Goal: Transaction & Acquisition: Purchase product/service

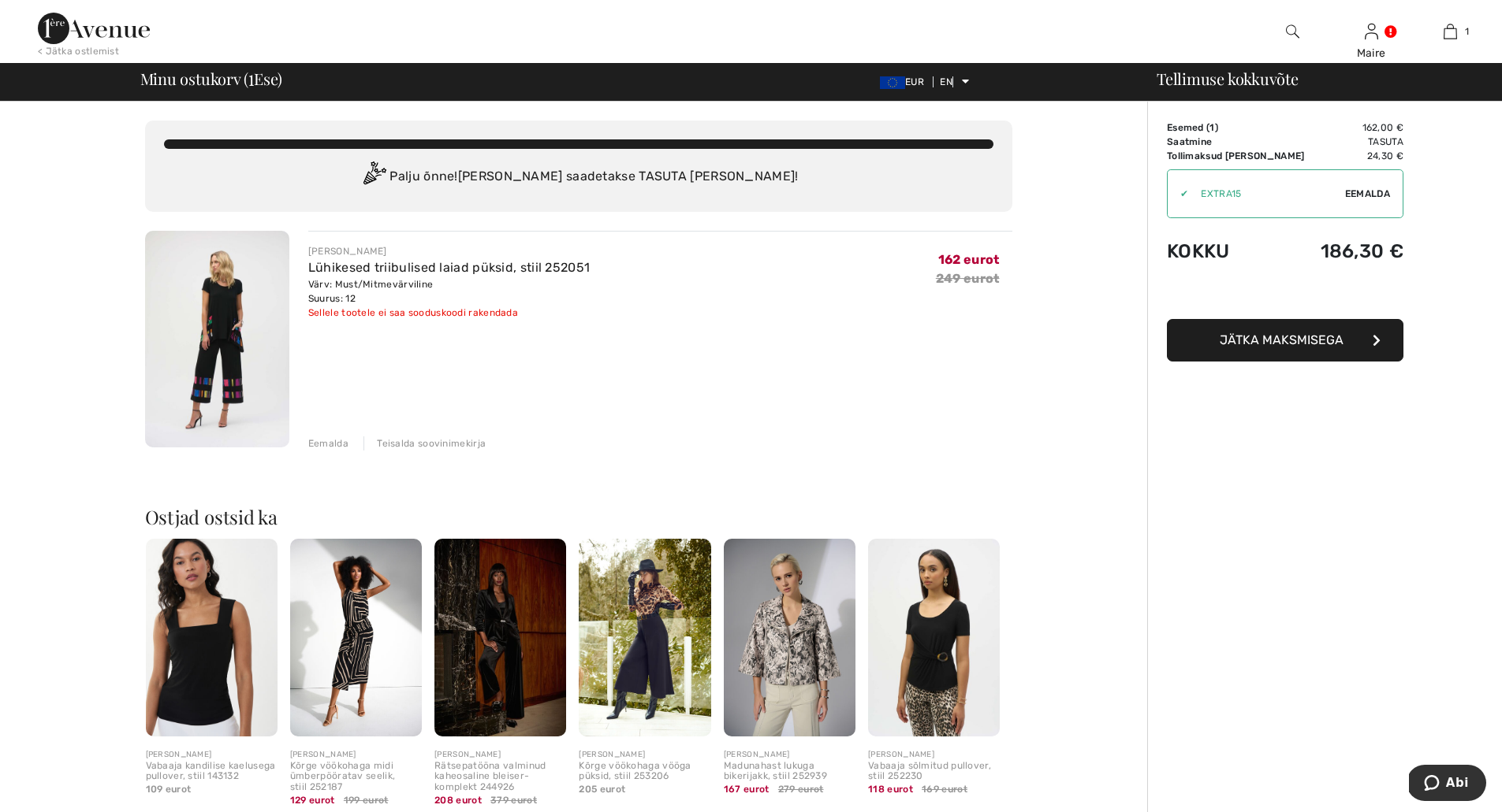
click at [1353, 194] on font "Eemalda" at bounding box center [1367, 194] width 45 height 11
click at [1178, 194] on input "TEXT" at bounding box center [1249, 194] width 164 height 48
click at [1213, 189] on input "TEXT" at bounding box center [1249, 194] width 164 height 48
type input "EXTRA15"
click at [1348, 191] on font "Kandideeri" at bounding box center [1360, 194] width 57 height 11
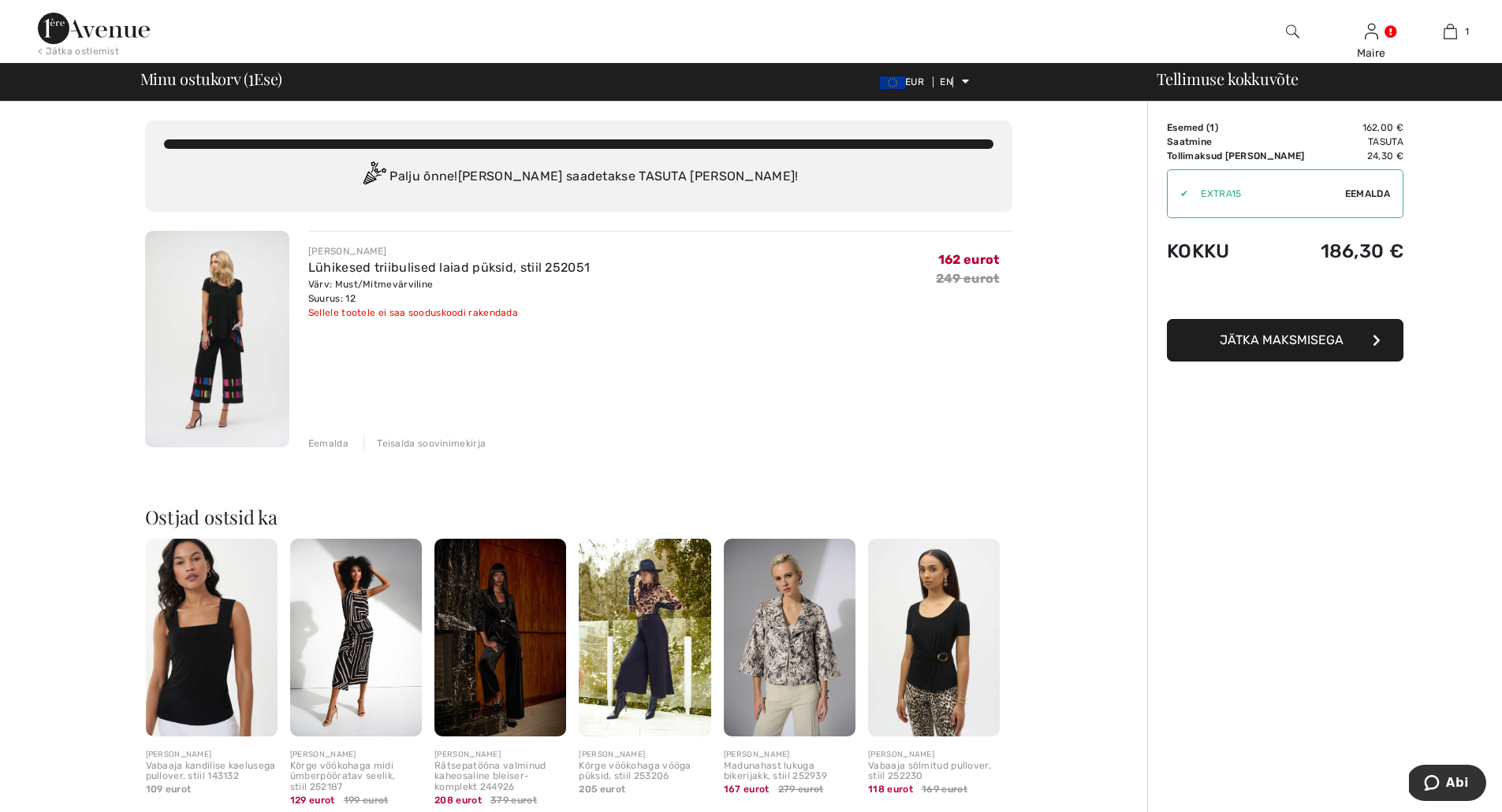
click at [325, 444] on font "Eemalda" at bounding box center [328, 443] width 40 height 11
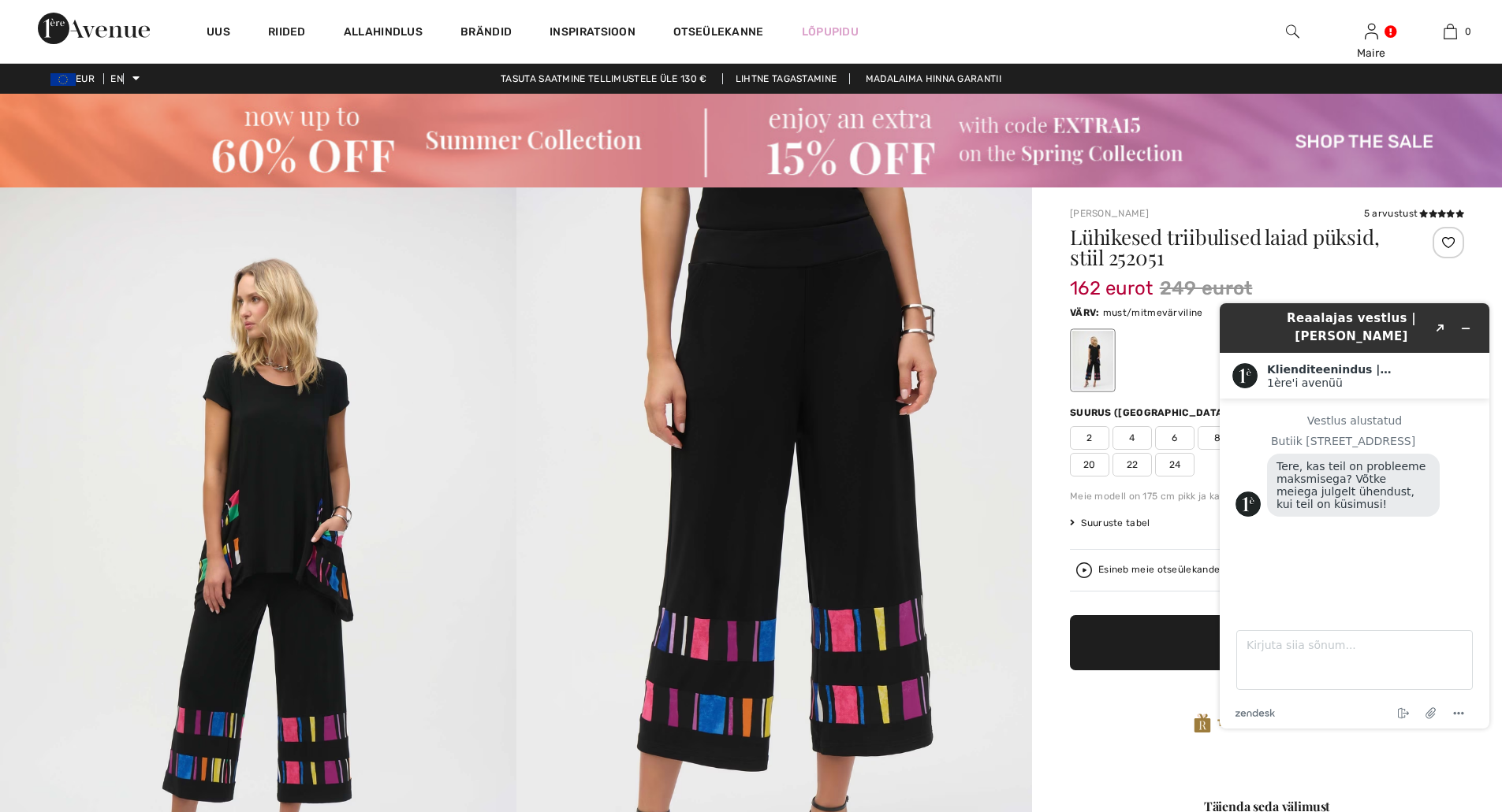
click at [995, 688] on img at bounding box center [774, 574] width 517 height 773
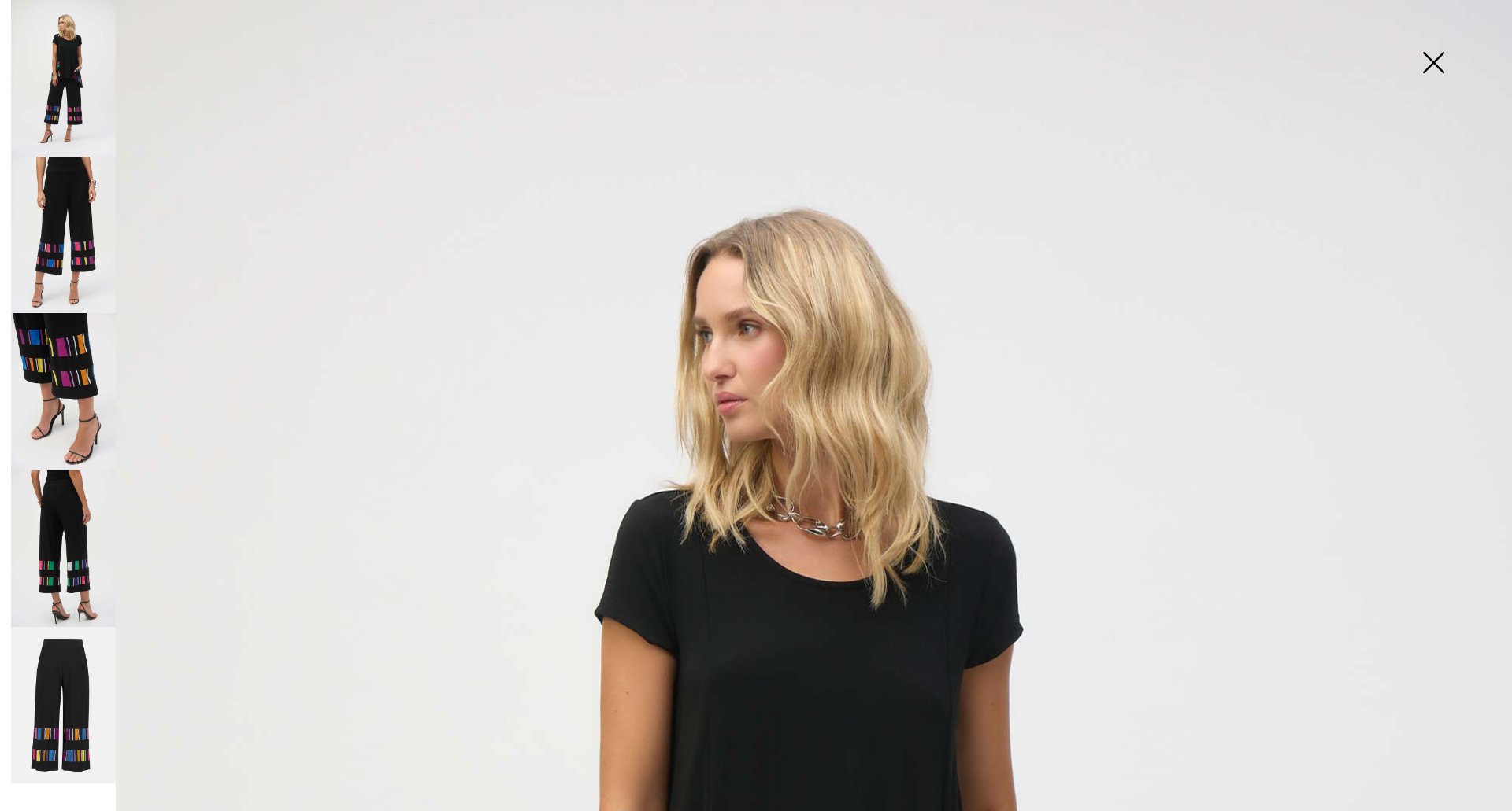
click at [1435, 59] on img at bounding box center [1432, 63] width 79 height 81
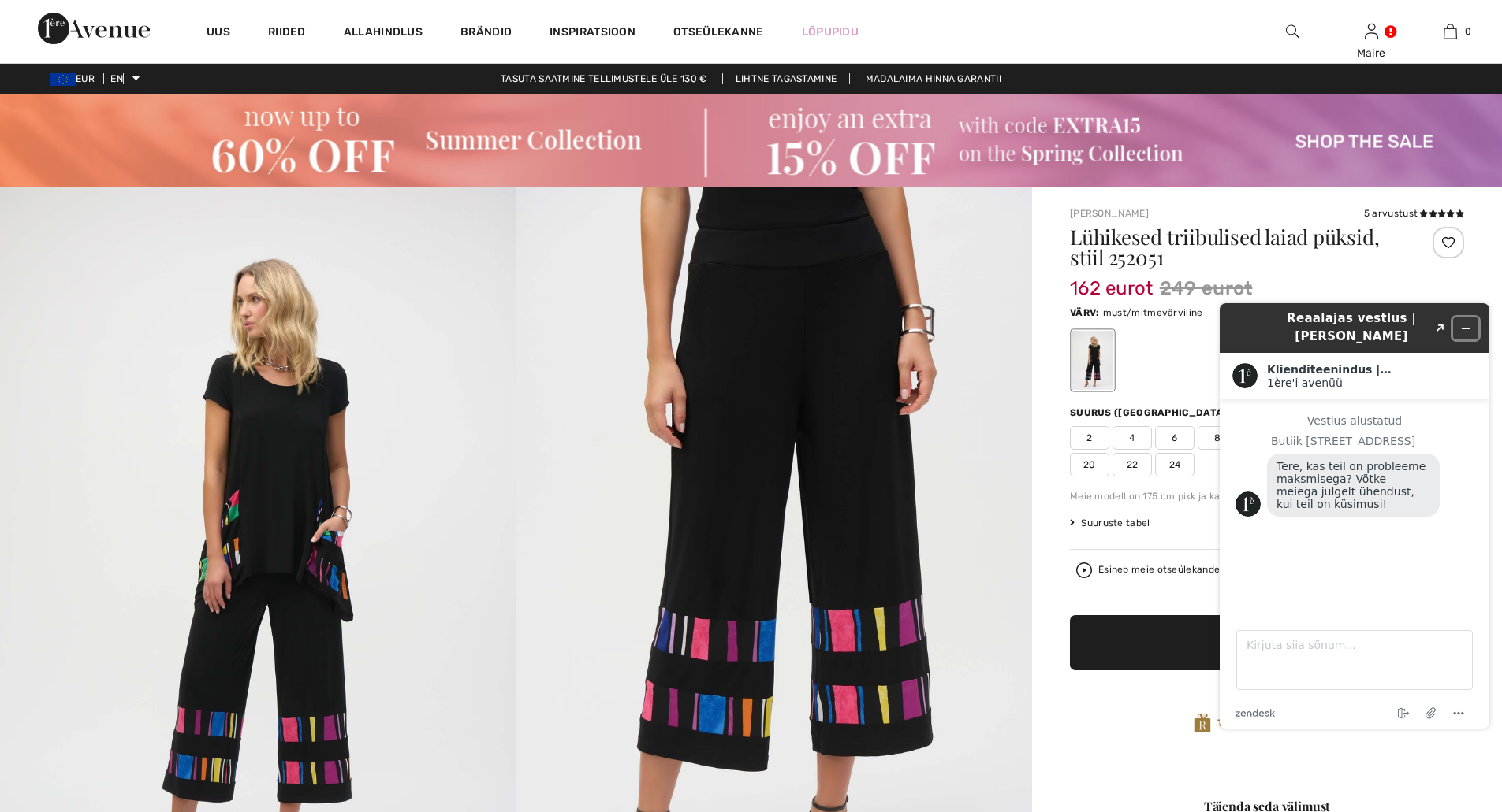
click at [1466, 324] on icon "Minimeeri vidin" at bounding box center [1465, 328] width 11 height 11
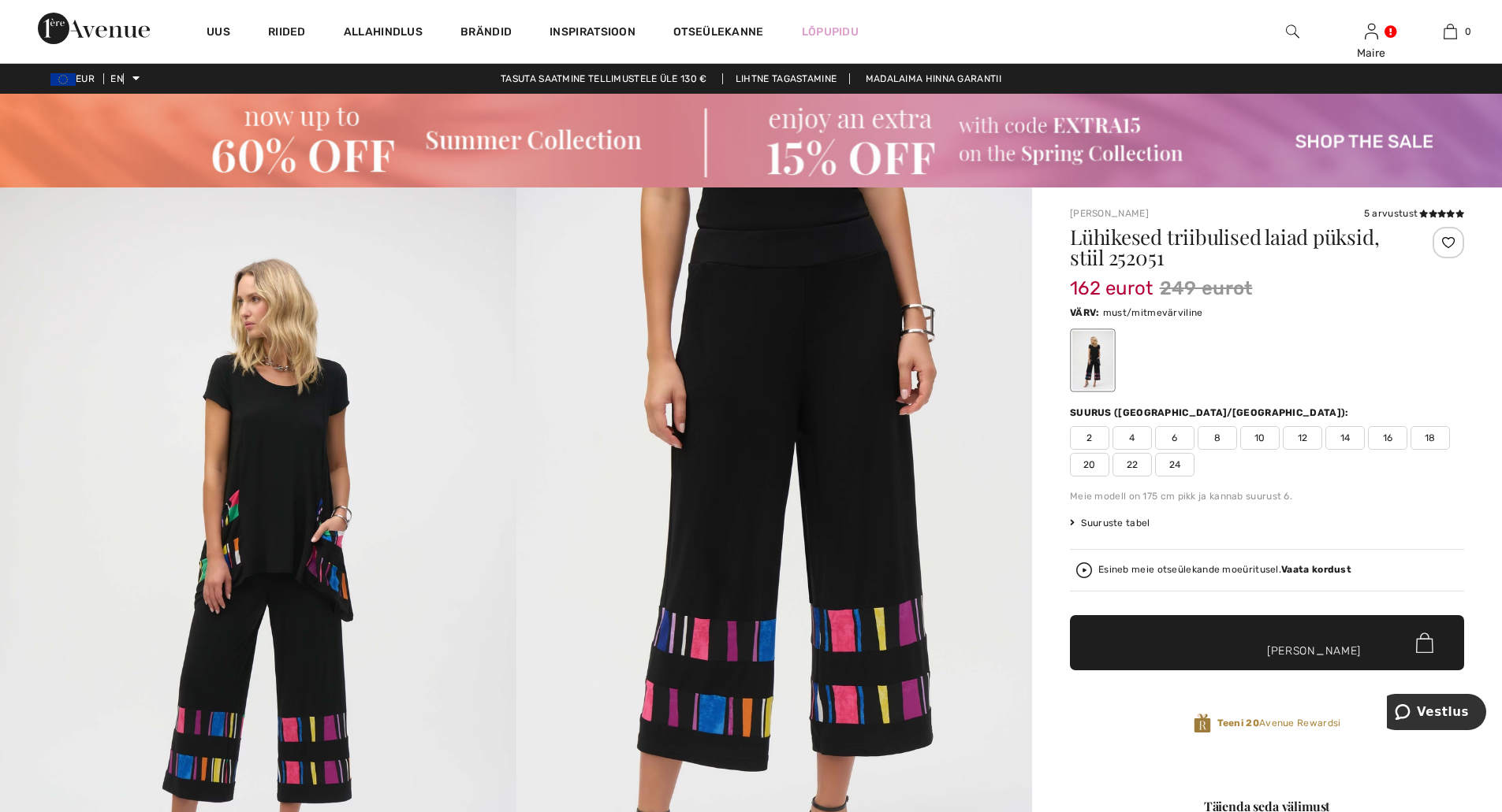
click at [1291, 567] on font "Vaata kordust" at bounding box center [1316, 569] width 70 height 11
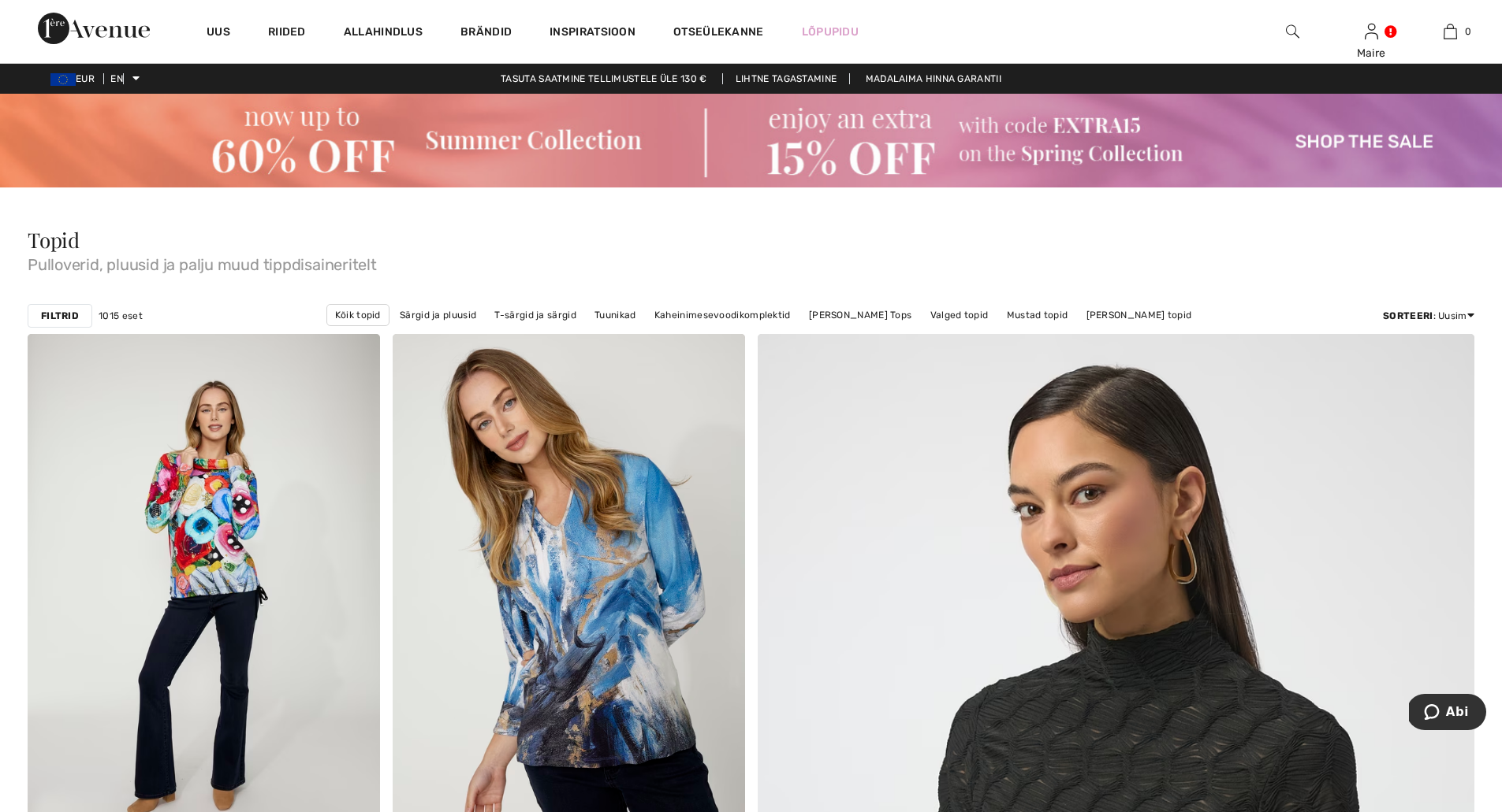
click at [73, 316] on font "Filtrid" at bounding box center [59, 315] width 38 height 11
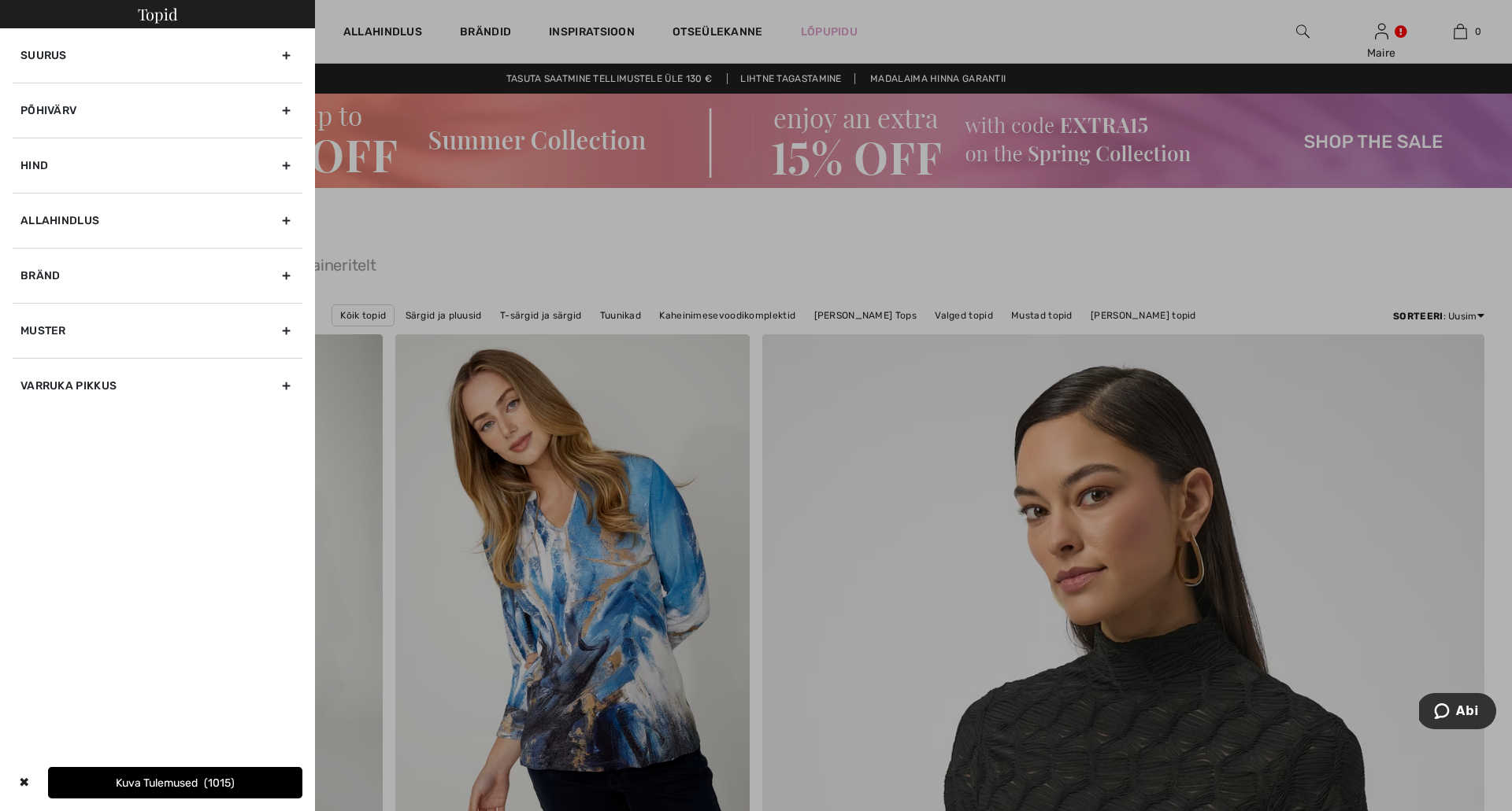
click at [289, 278] on div "Bränd" at bounding box center [157, 275] width 290 height 55
click at [23, 325] on input"] "[PERSON_NAME]" at bounding box center [26, 327] width 12 height 12
checkbox input"] "true"
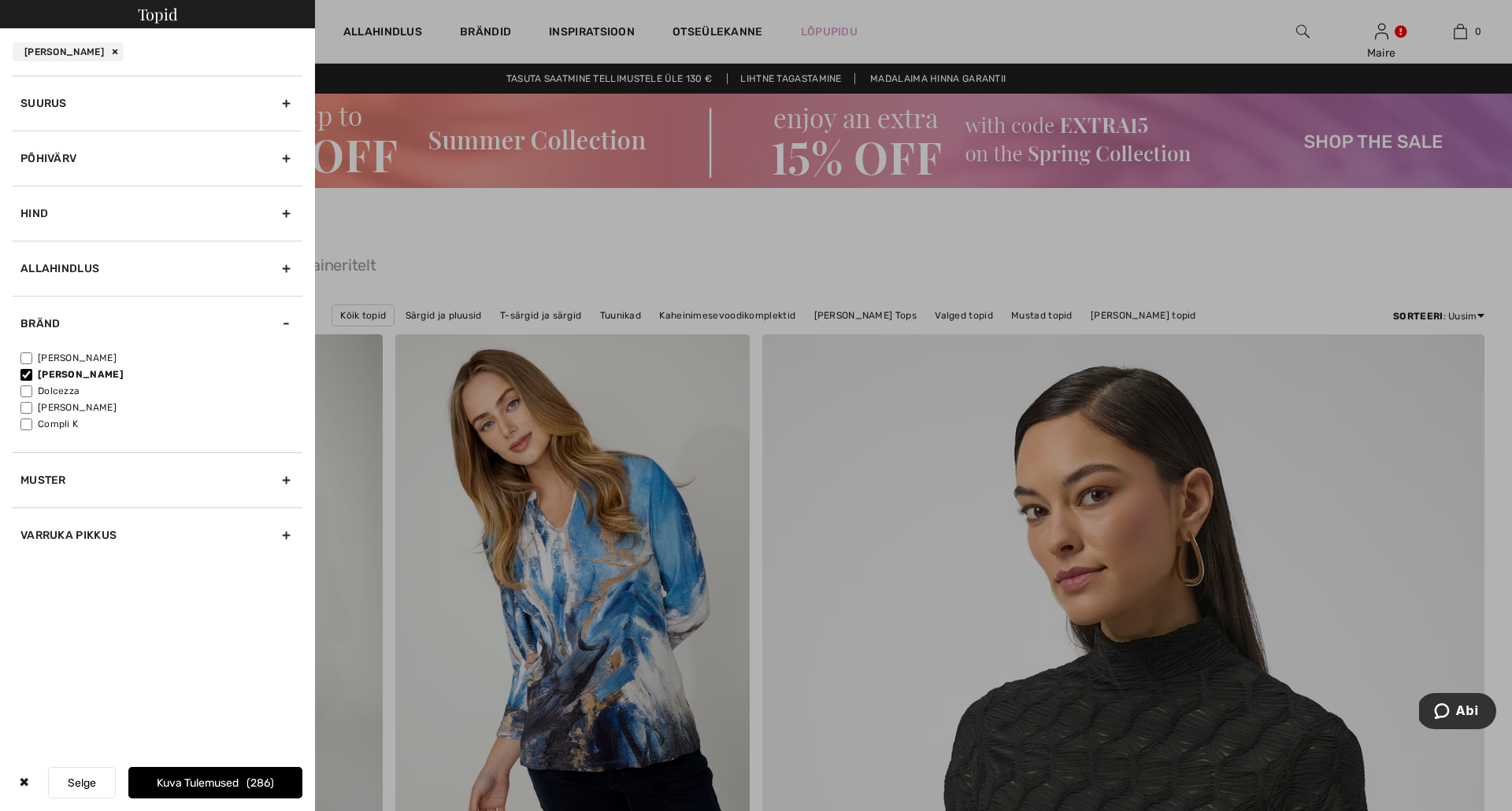
click at [194, 784] on font "Kuva tulemused" at bounding box center [197, 784] width 82 height 14
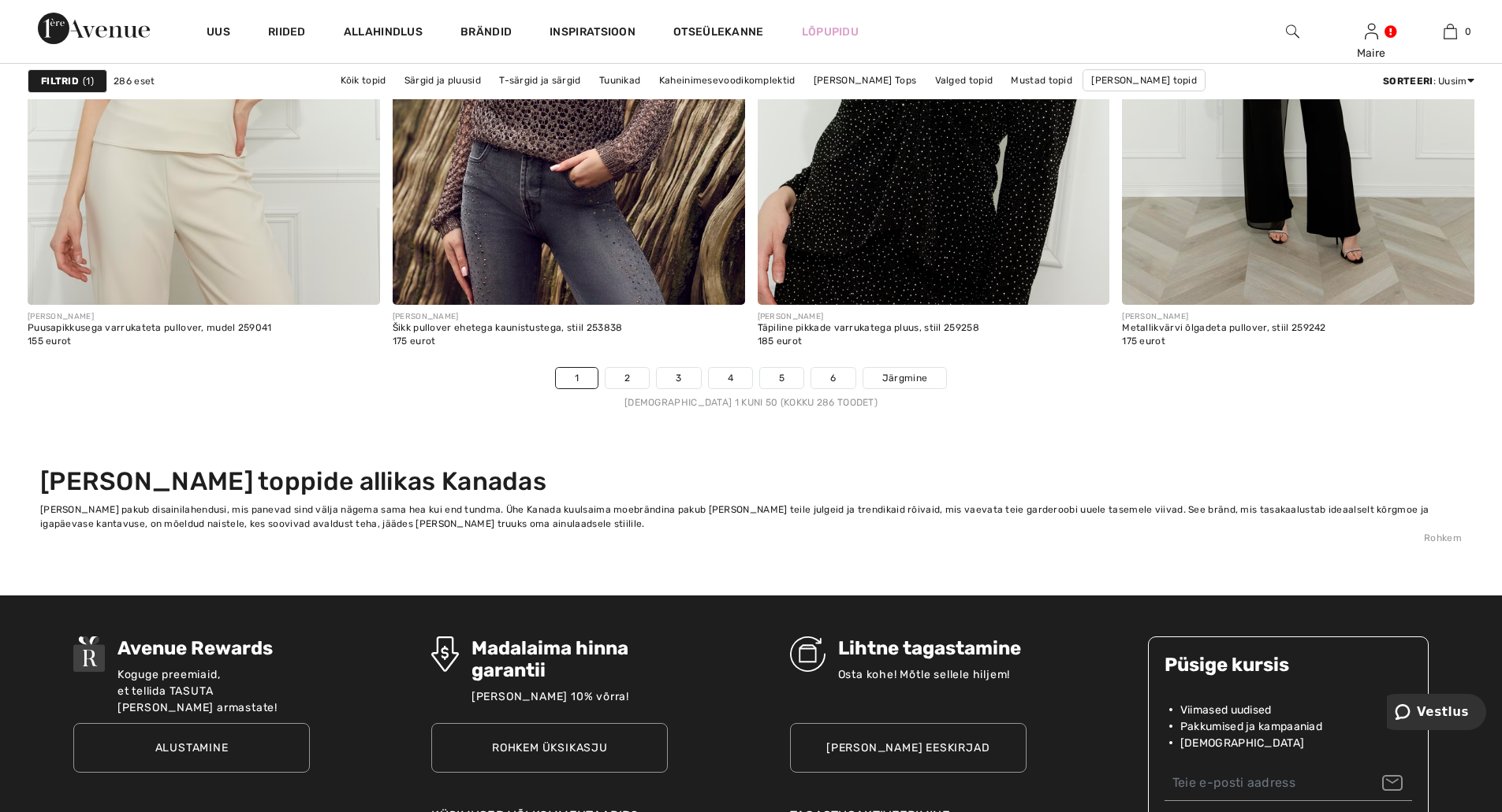
scroll to position [9141, 0]
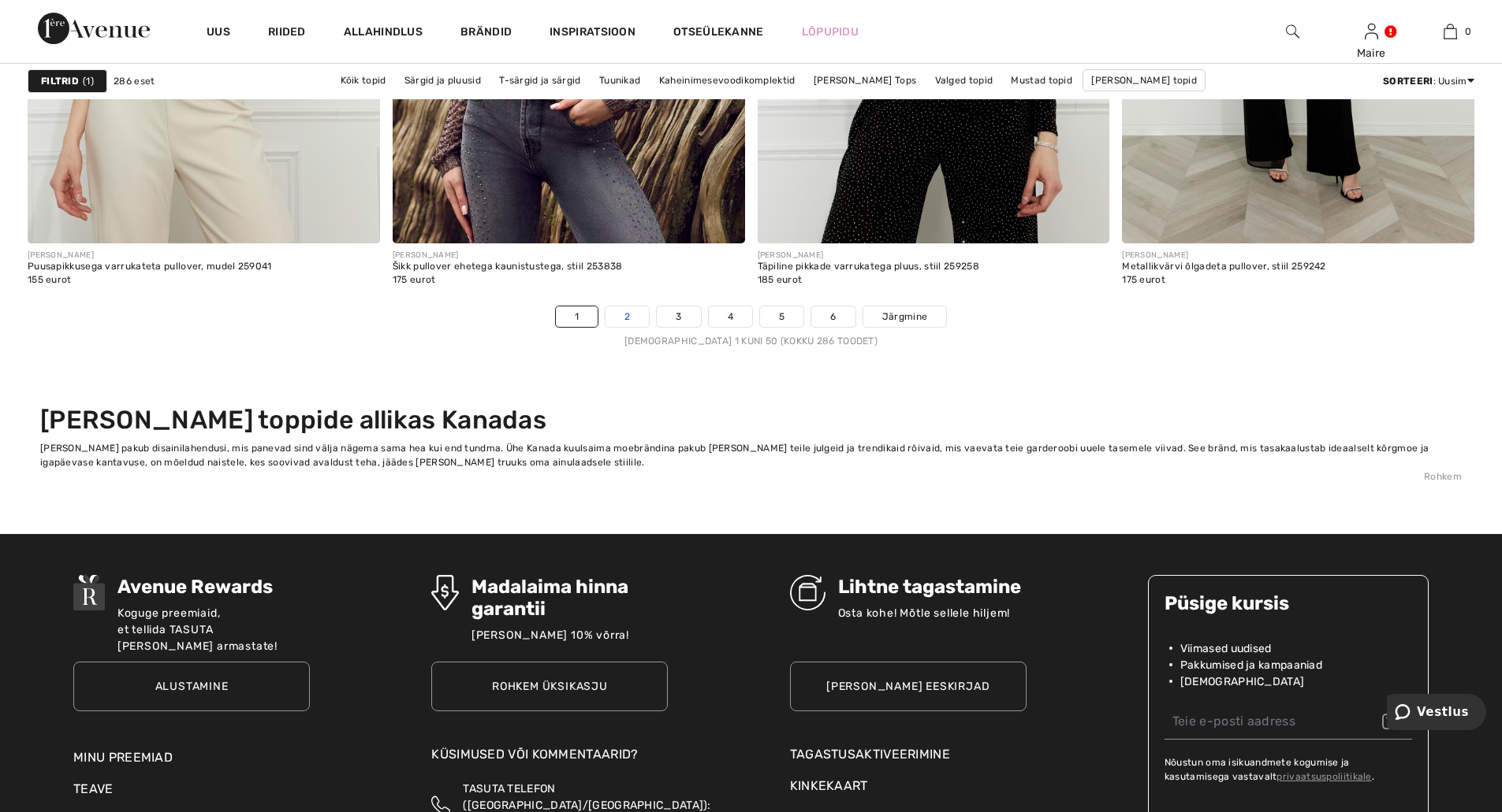
click at [639, 312] on link "2" at bounding box center [626, 316] width 44 height 20
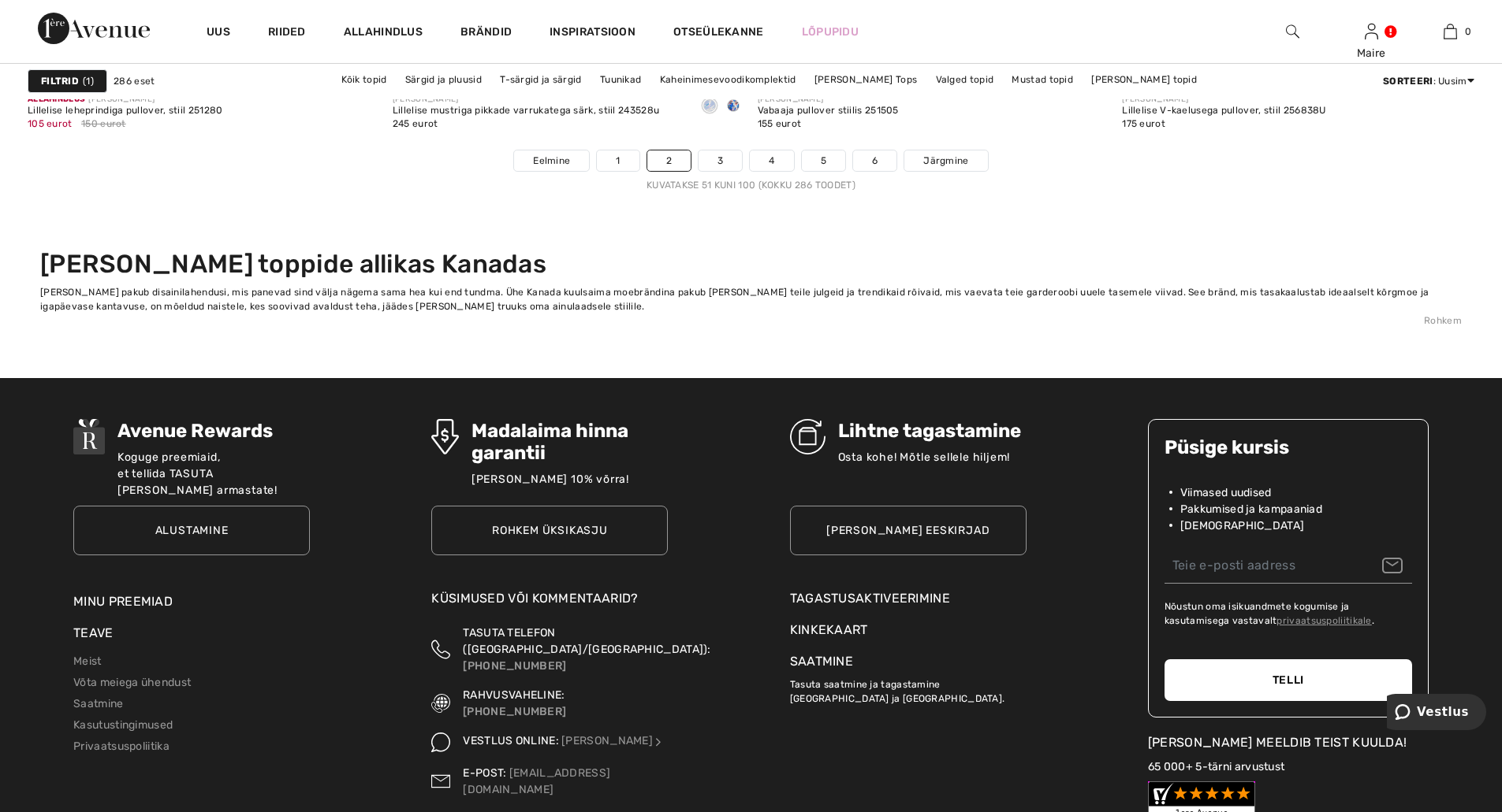
scroll to position [9299, 0]
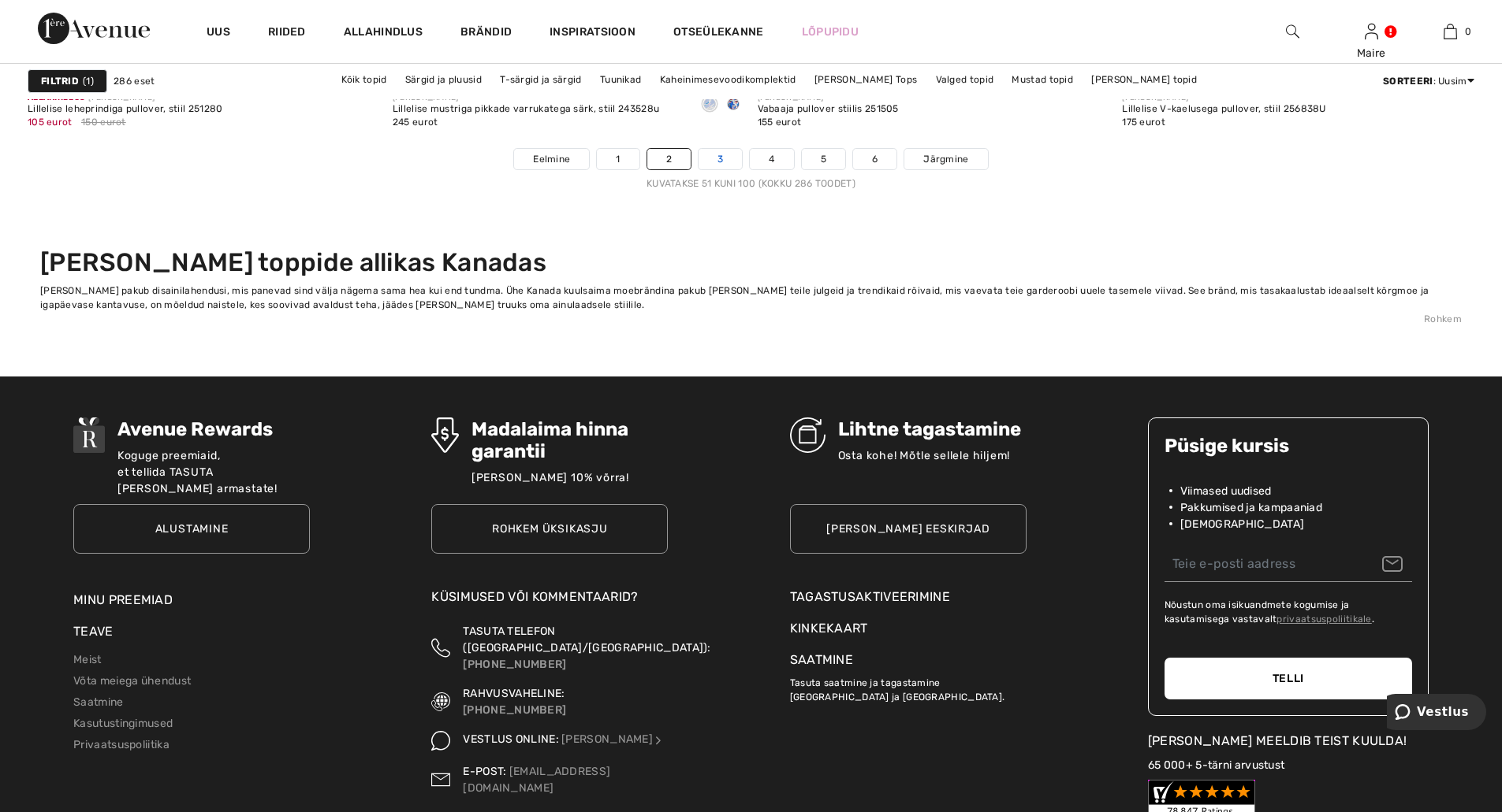
click at [724, 164] on link "3" at bounding box center [720, 159] width 44 height 20
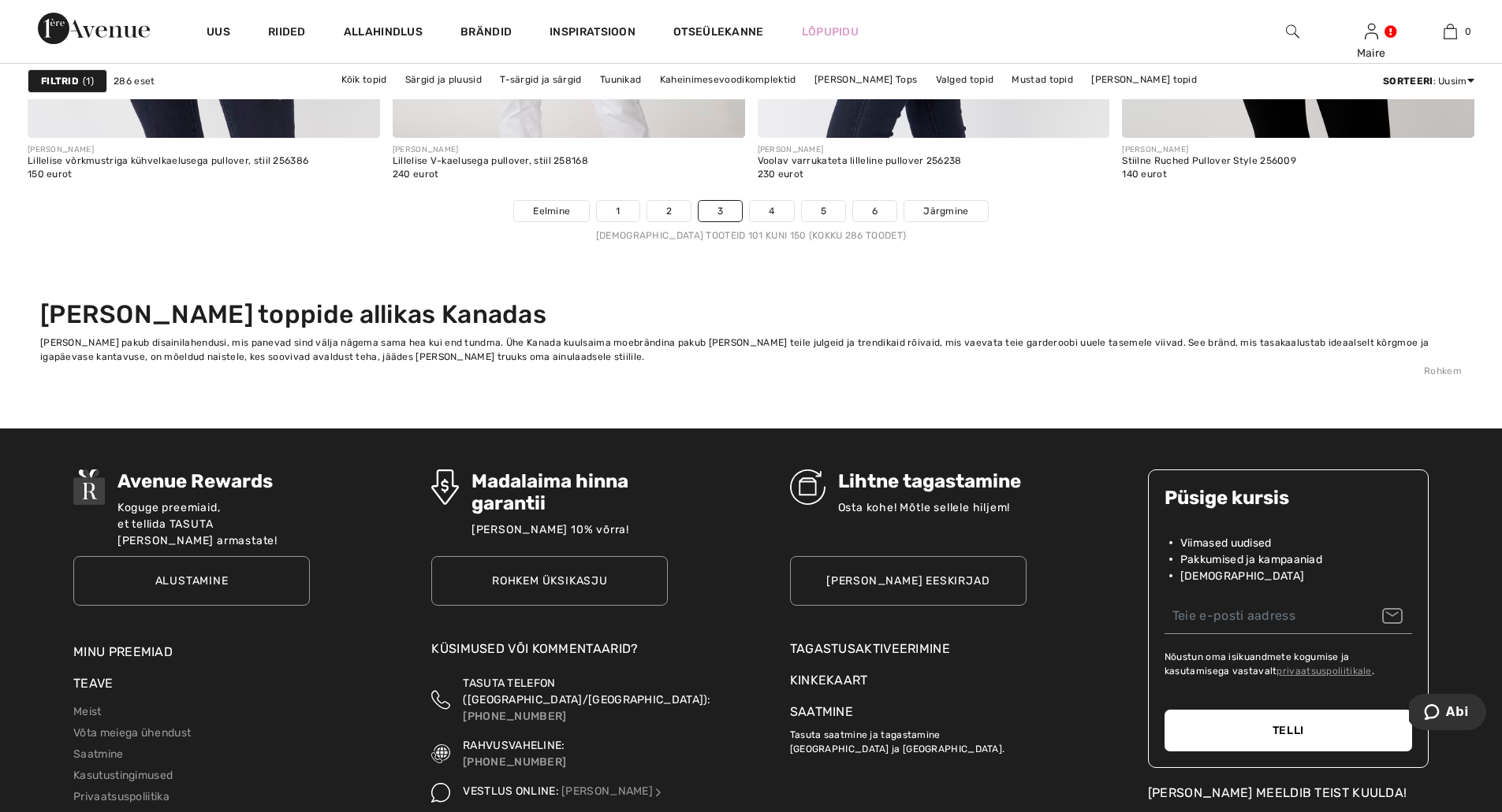
scroll to position [9299, 0]
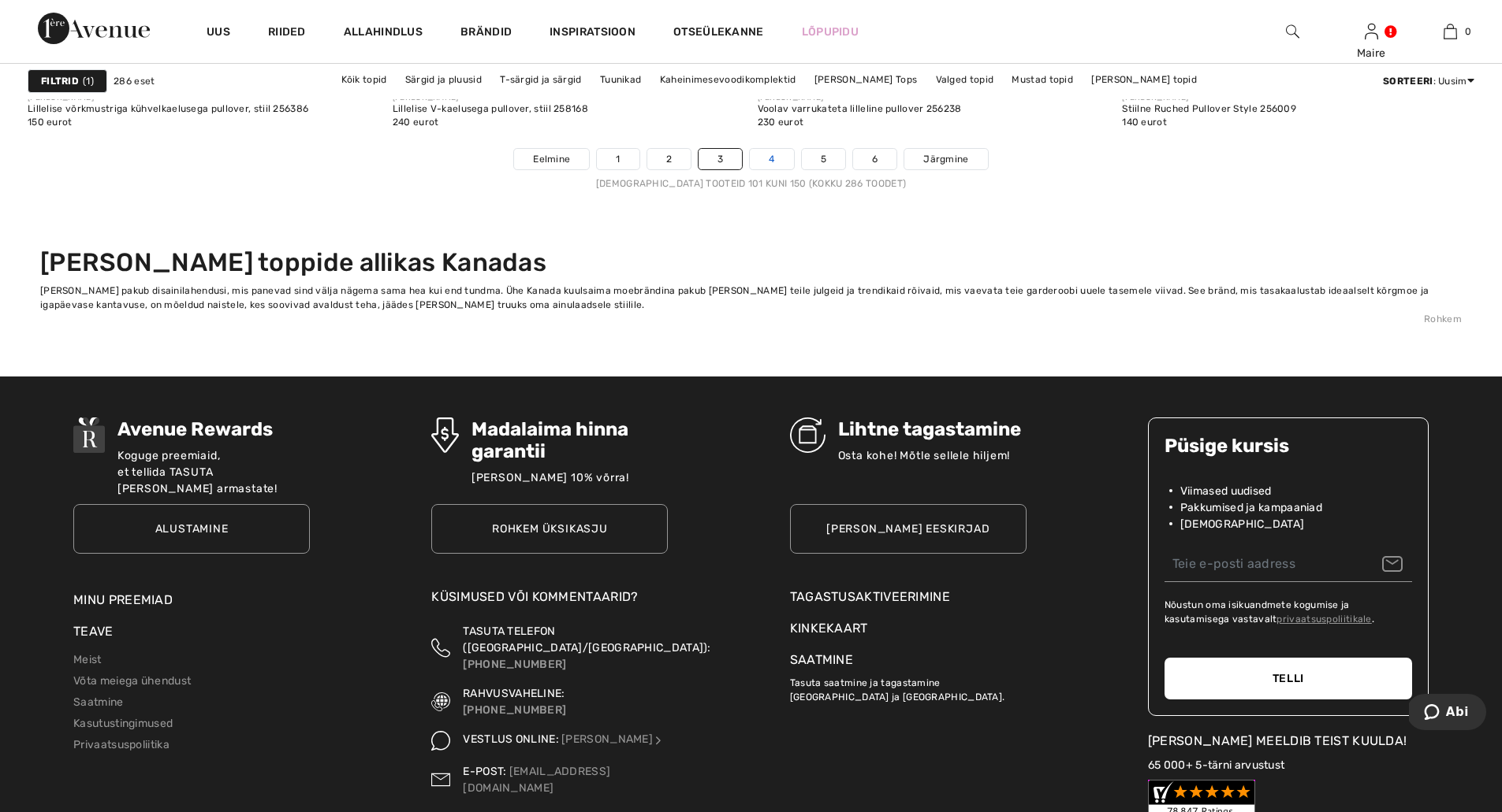
click at [771, 159] on font "4" at bounding box center [771, 159] width 6 height 11
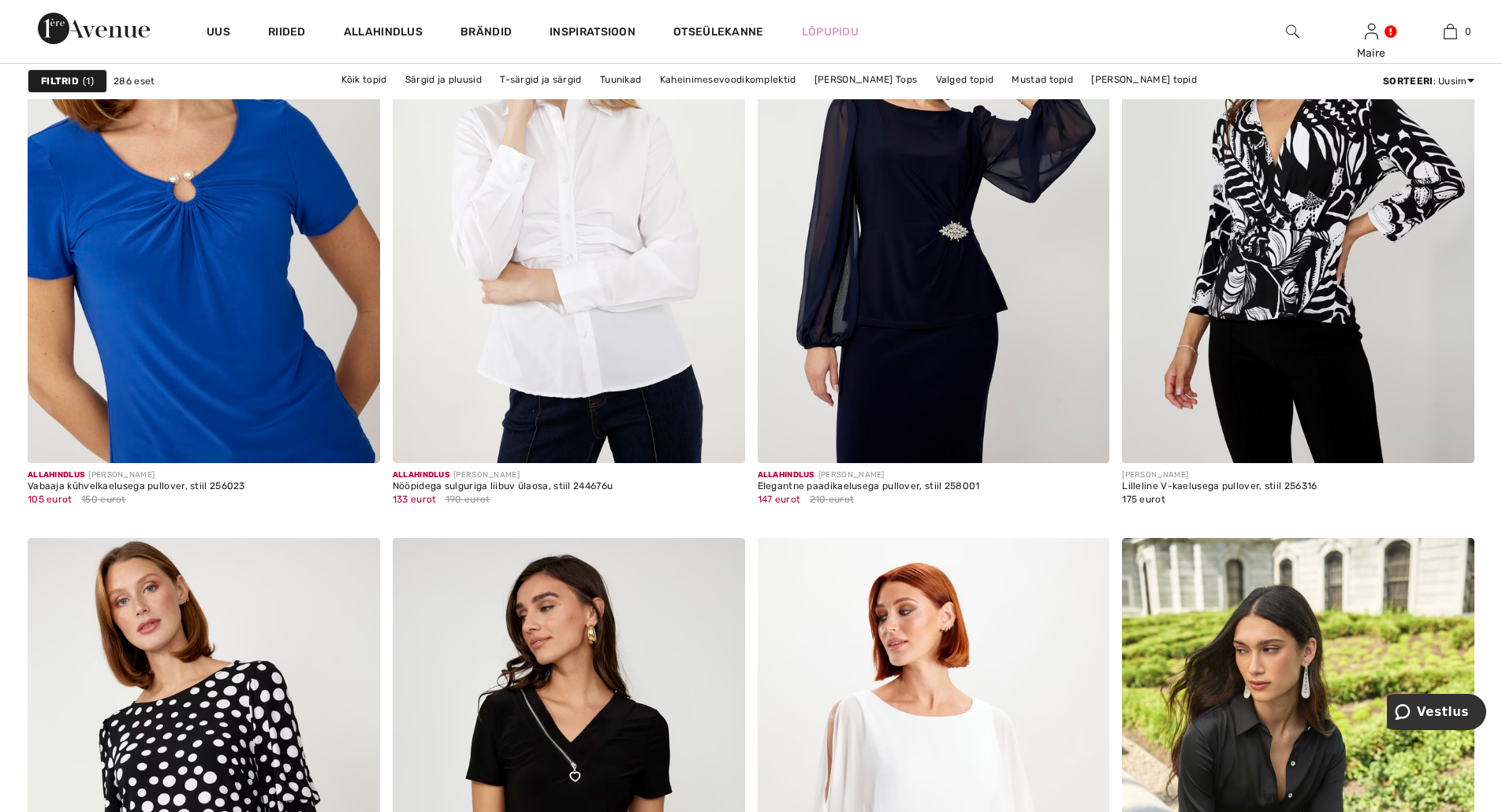
scroll to position [6304, 0]
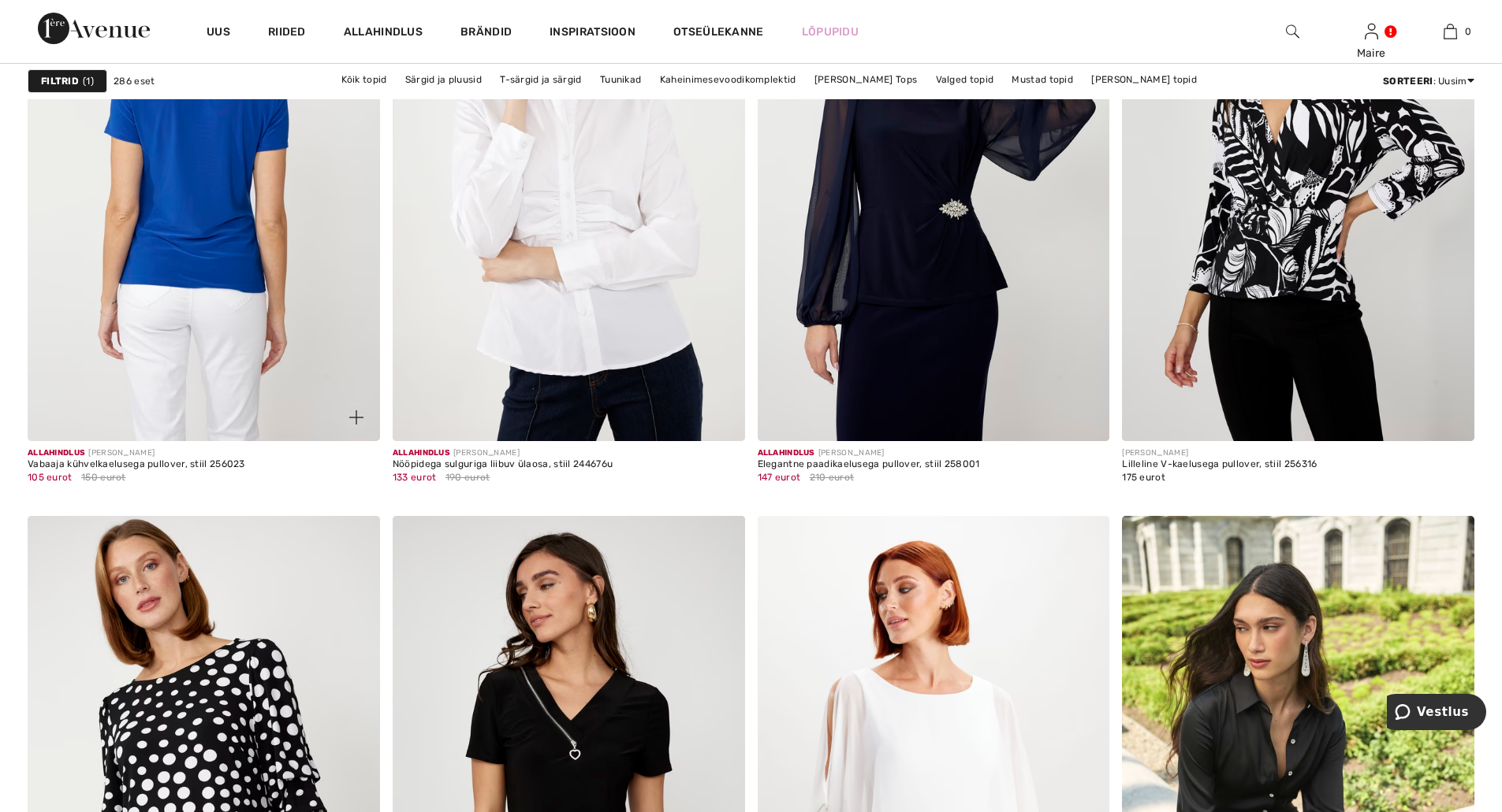
click at [195, 201] on img at bounding box center [203, 177] width 352 height 528
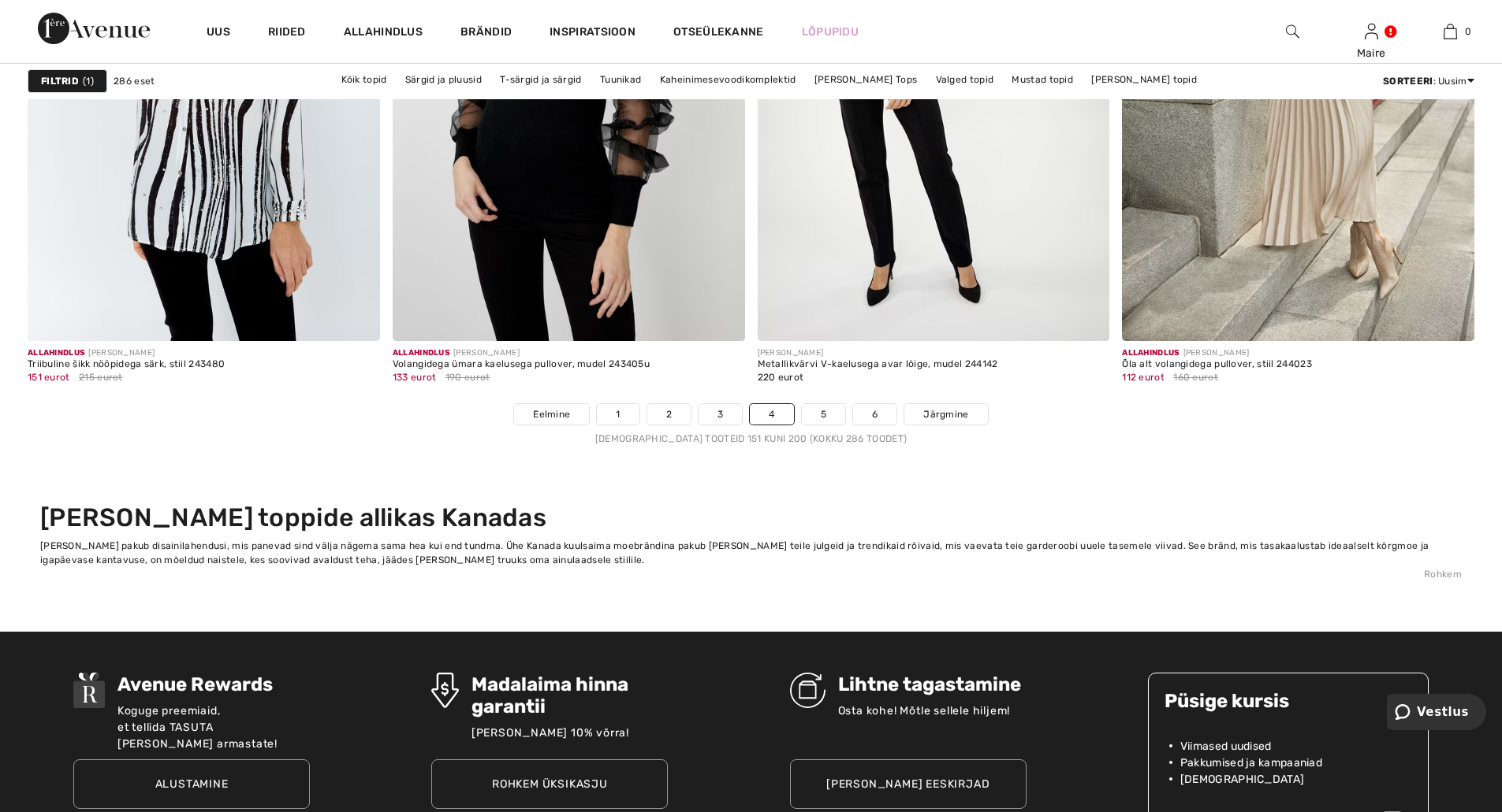
scroll to position [9141, 0]
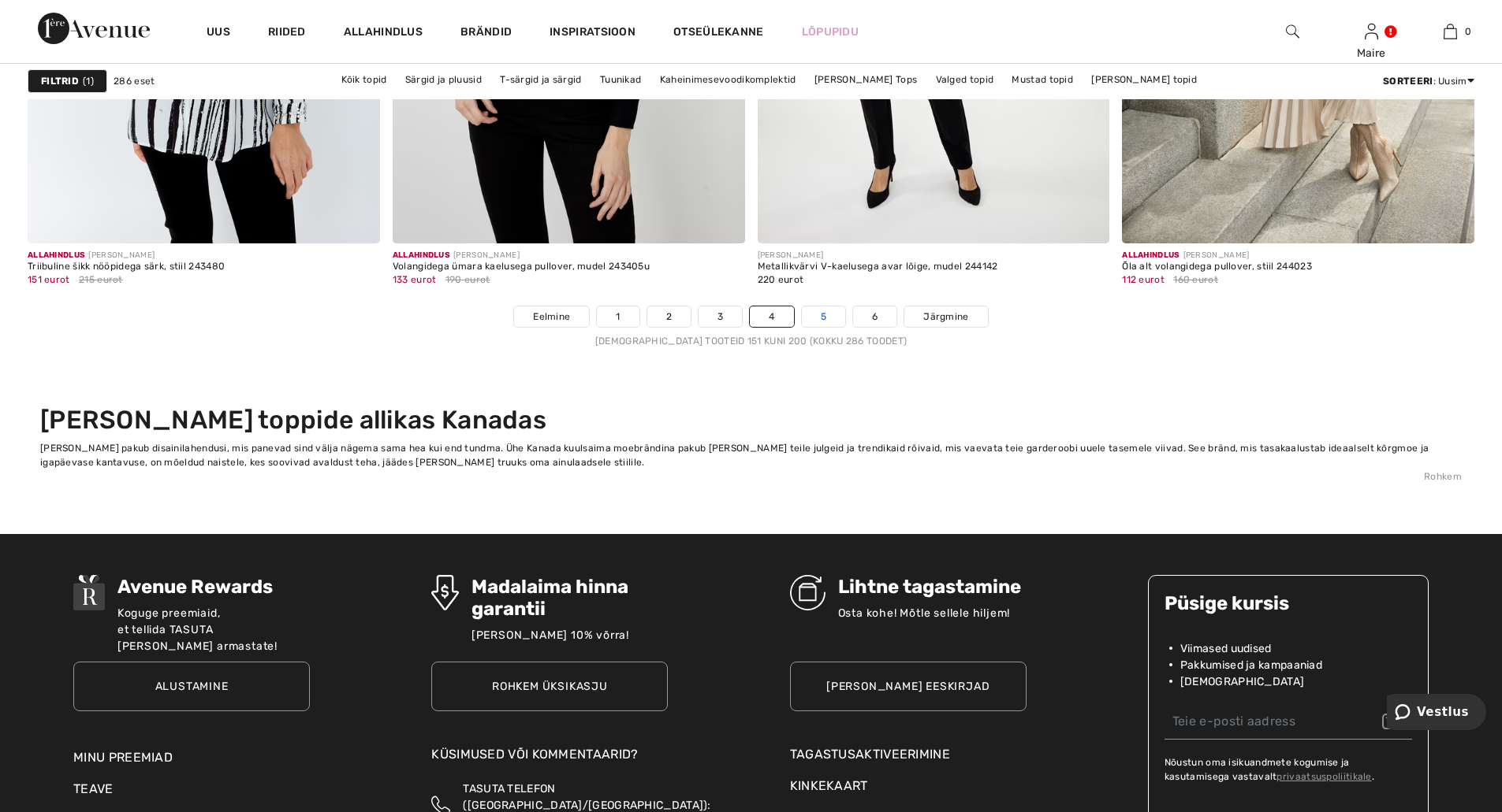
click at [812, 311] on link "5" at bounding box center [823, 316] width 44 height 20
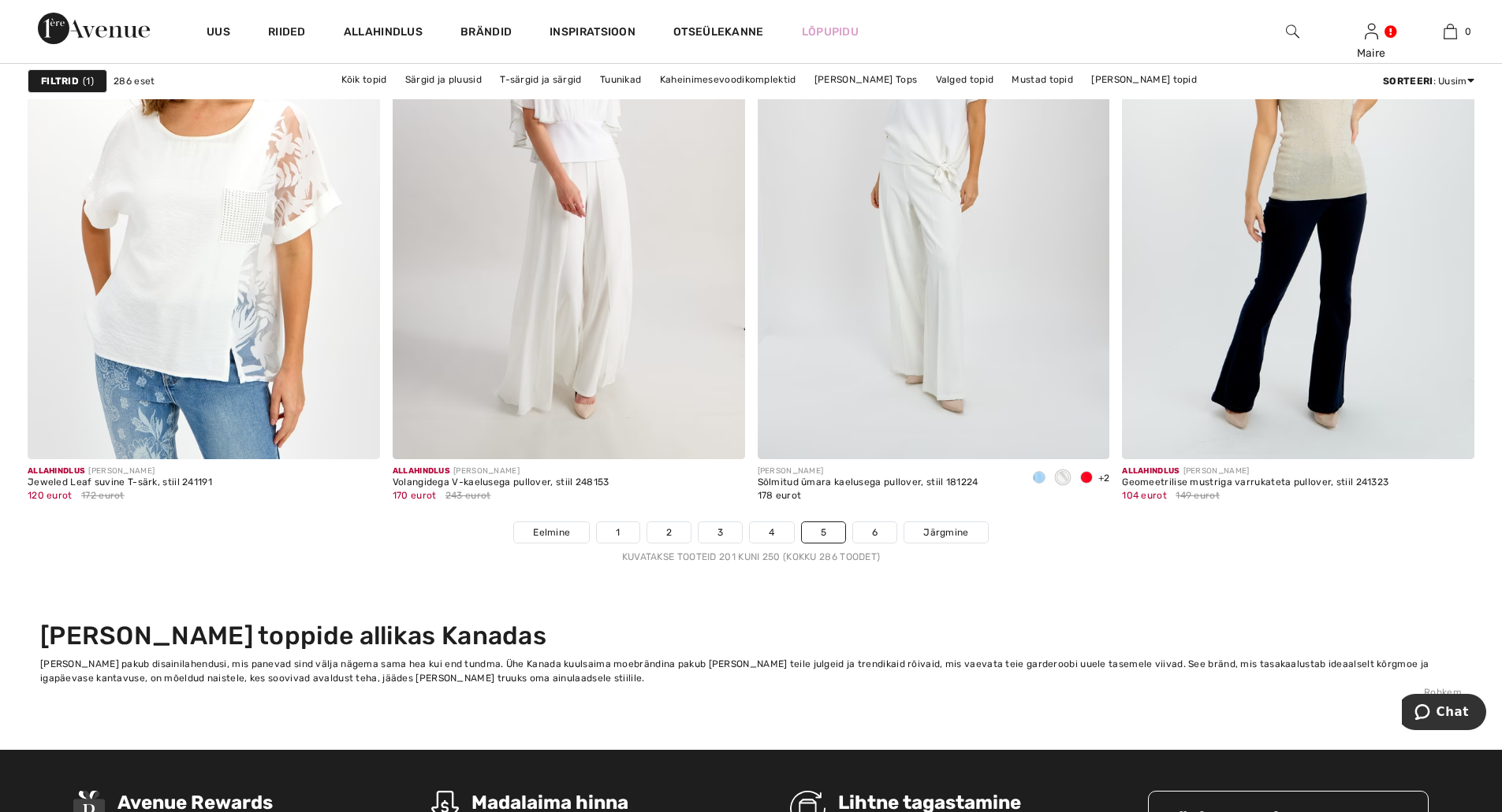
scroll to position [8984, 0]
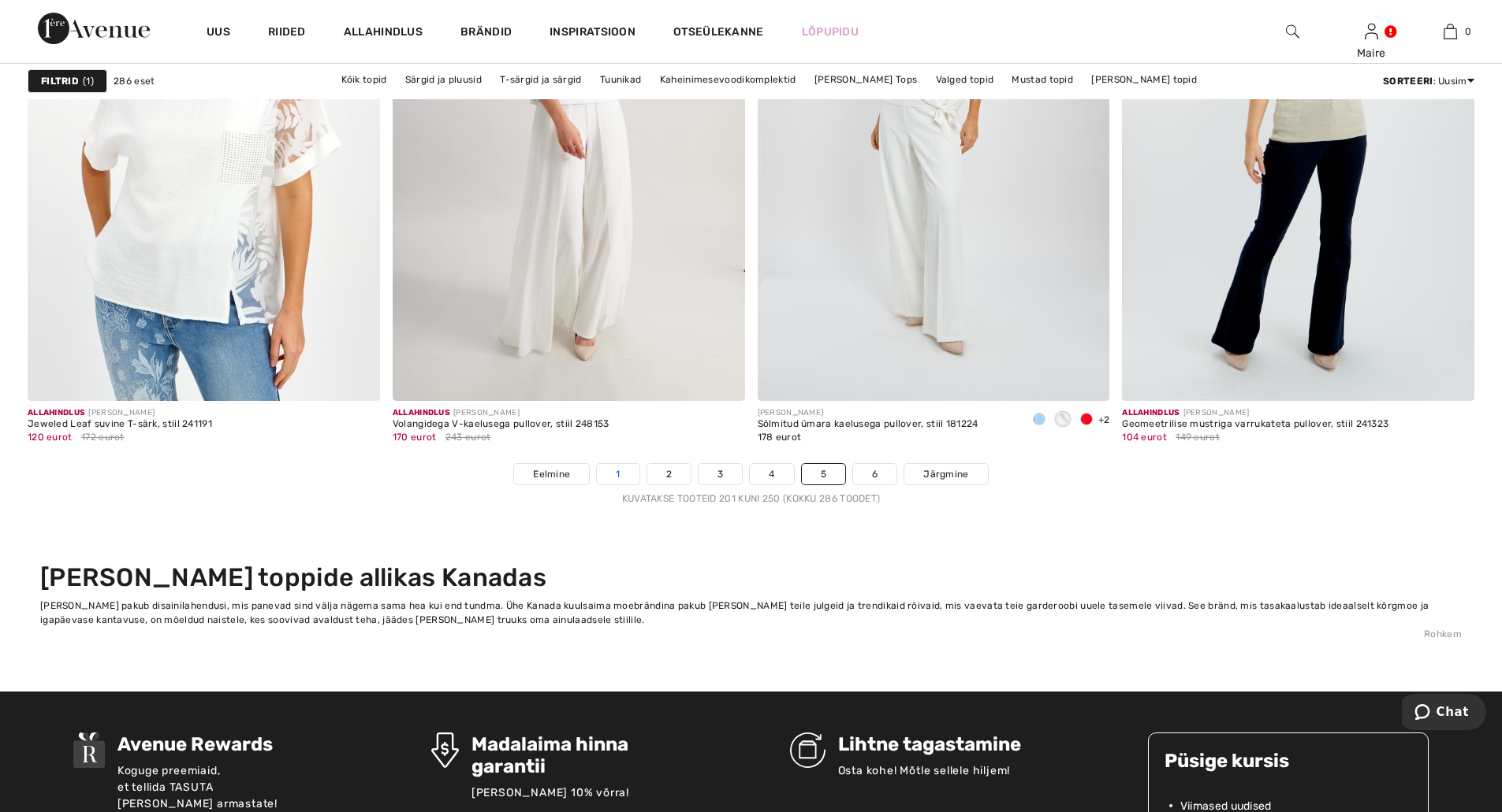
click at [623, 474] on link "1" at bounding box center [617, 474] width 42 height 20
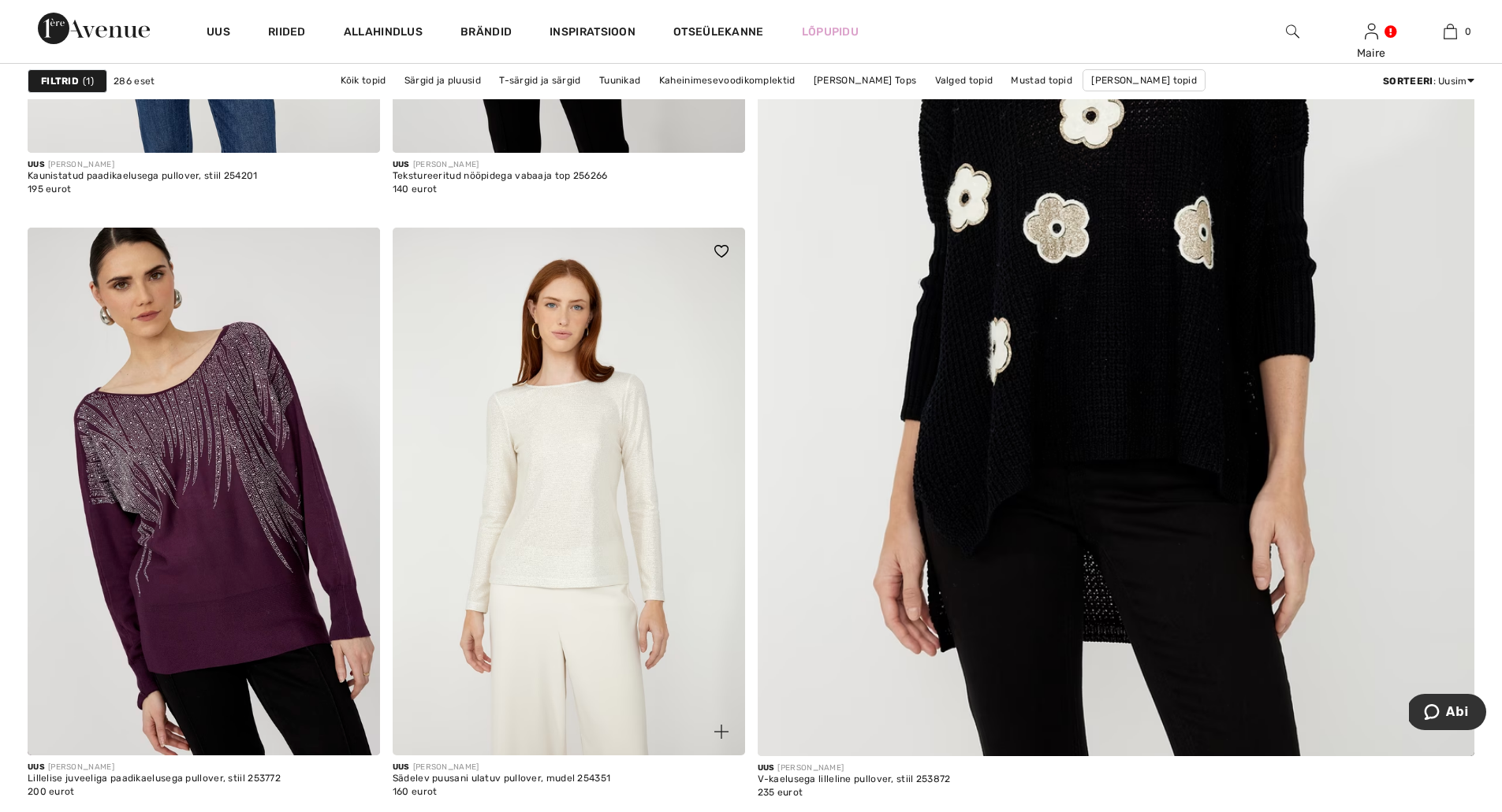
scroll to position [709, 0]
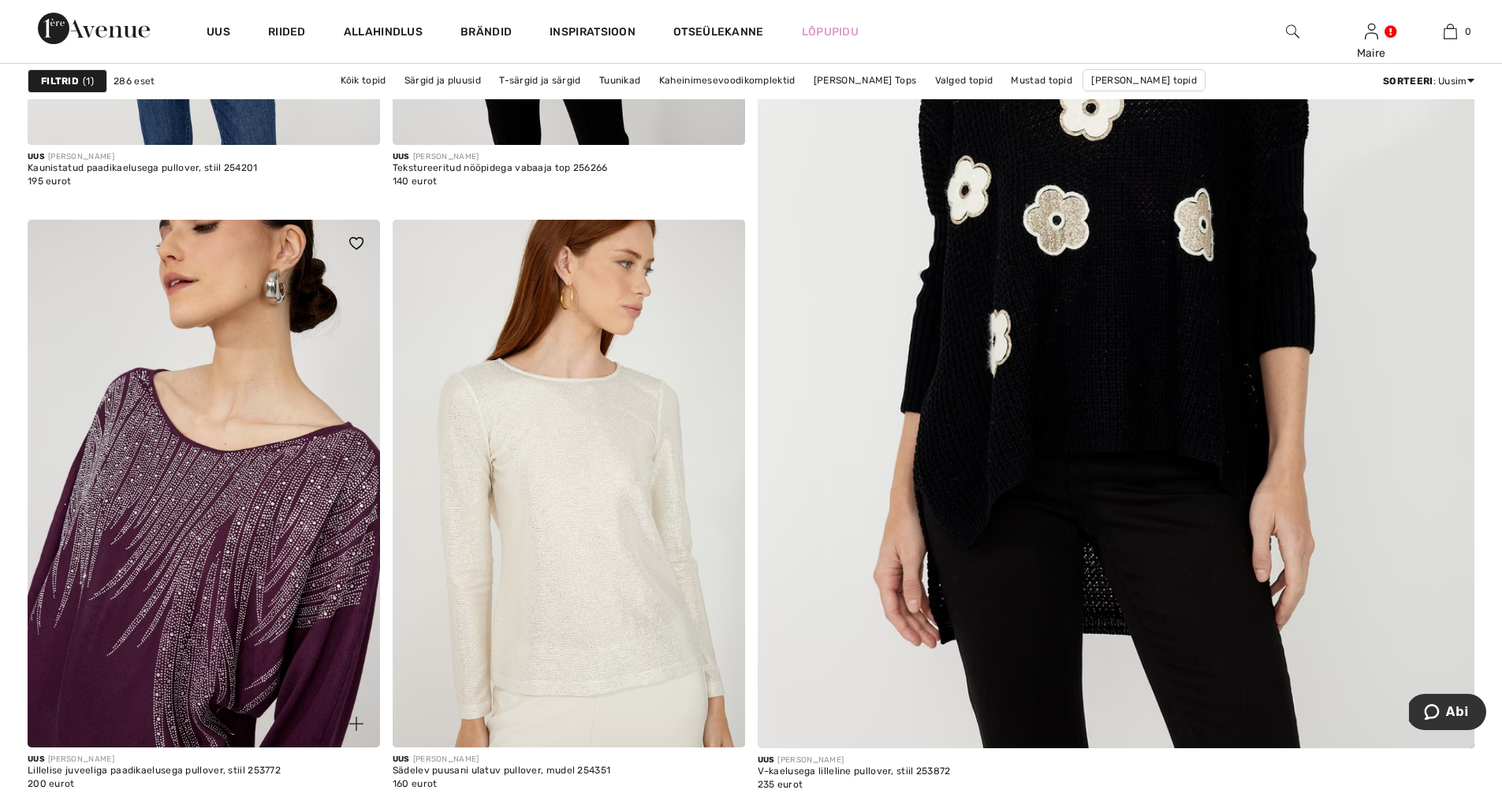
click at [297, 500] on img at bounding box center [203, 483] width 352 height 528
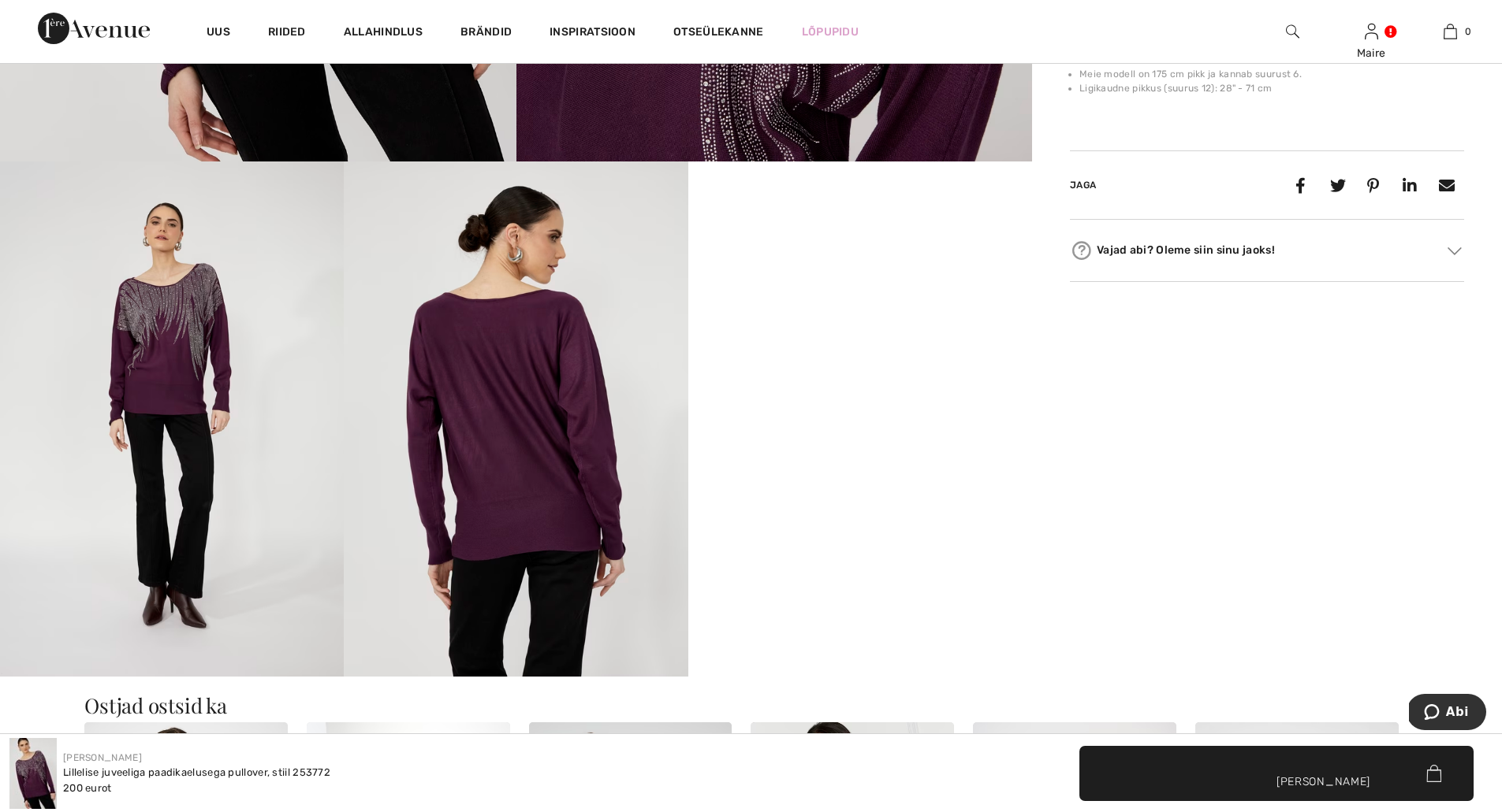
scroll to position [866, 0]
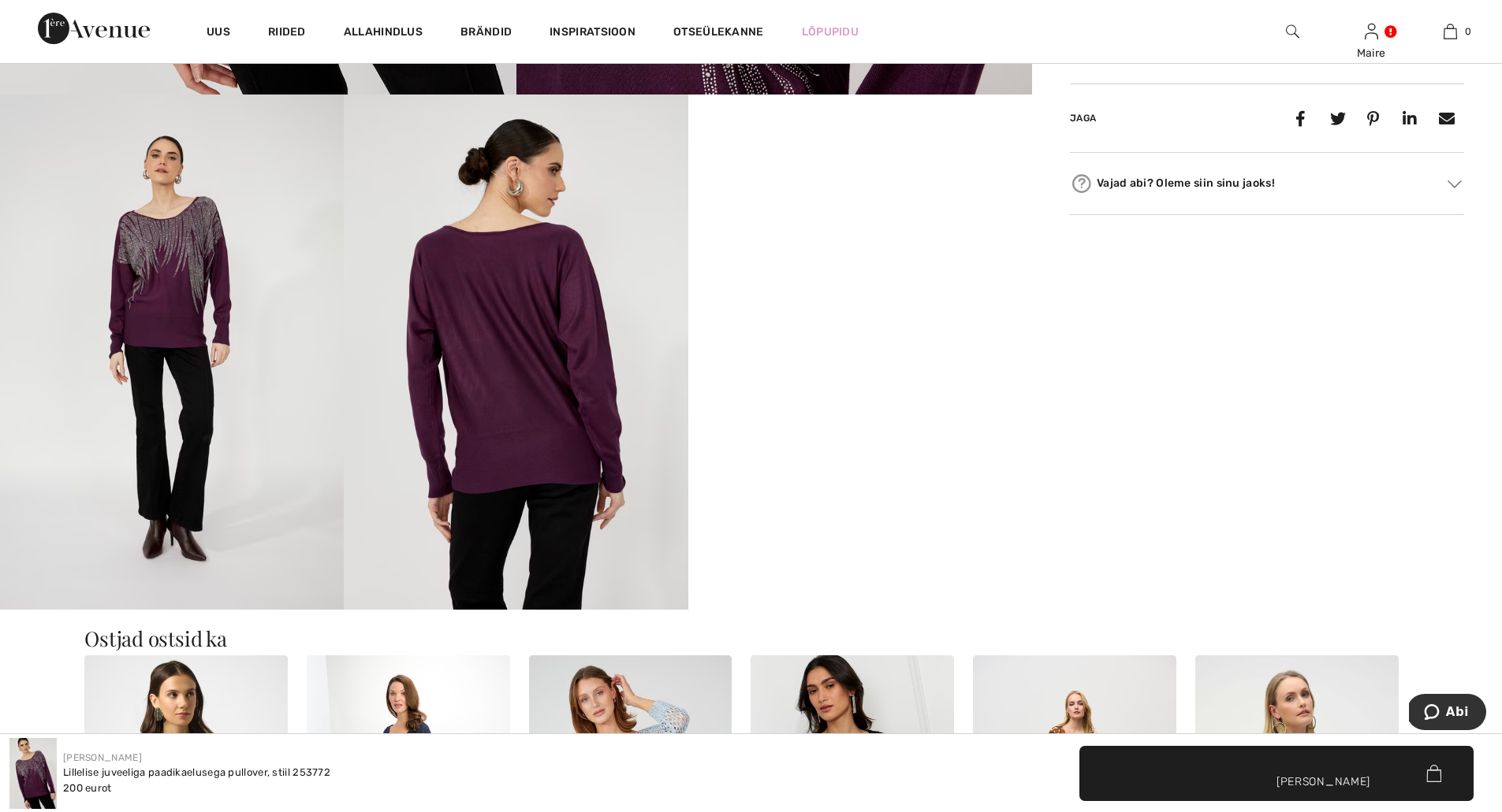
click at [519, 354] on img at bounding box center [515, 352] width 343 height 515
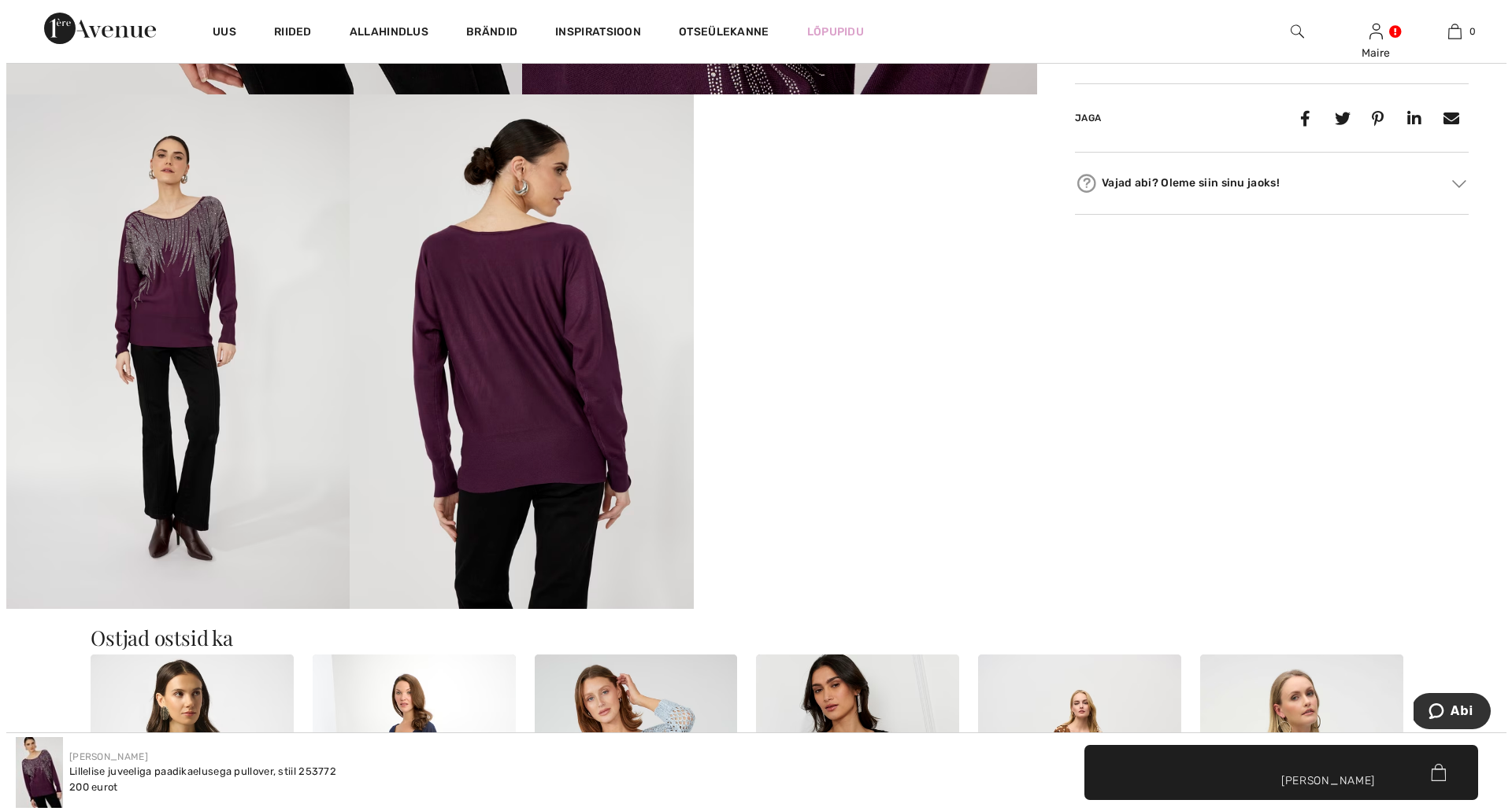
scroll to position [866, 0]
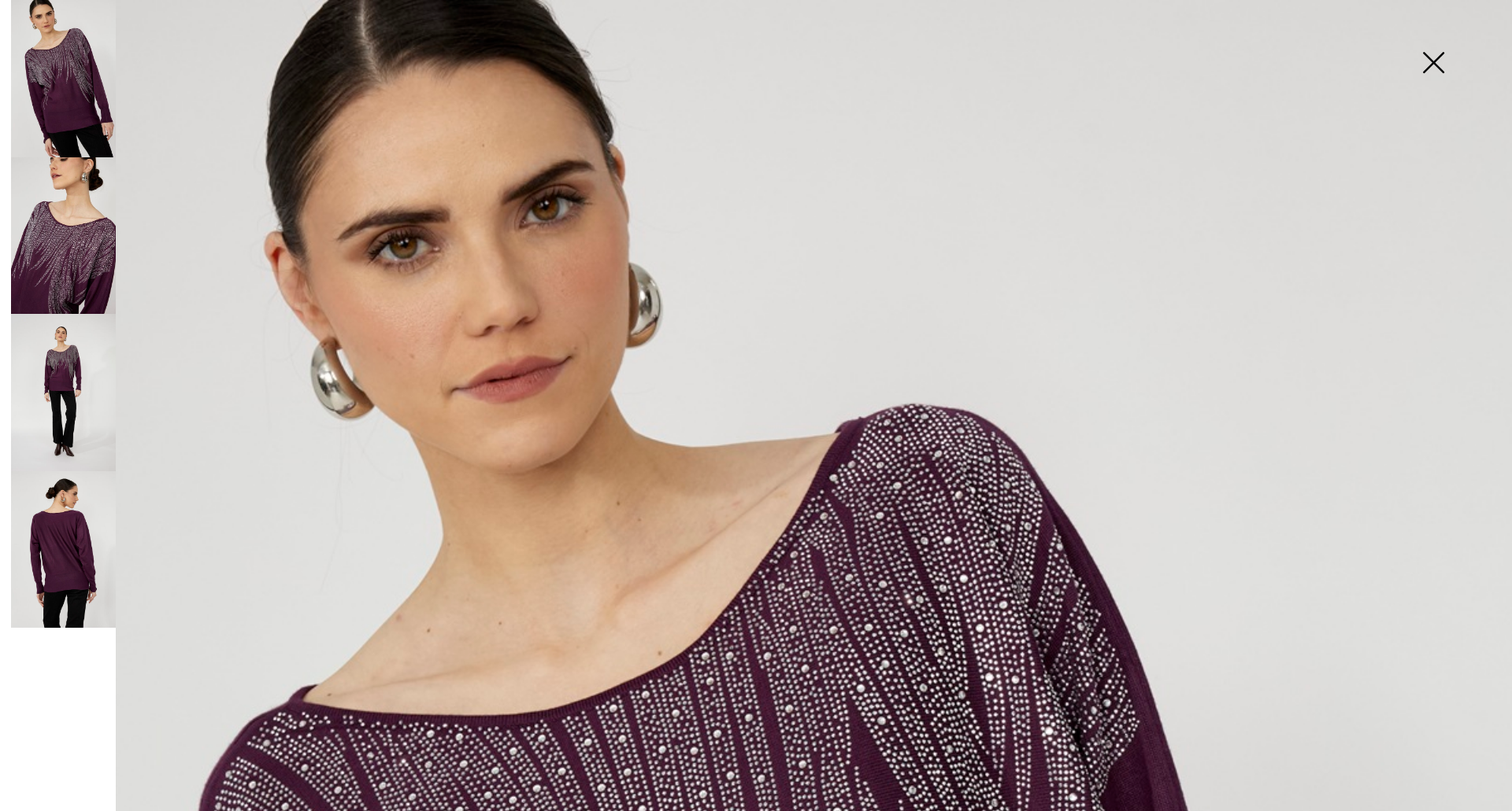
click at [51, 380] on img at bounding box center [63, 392] width 105 height 157
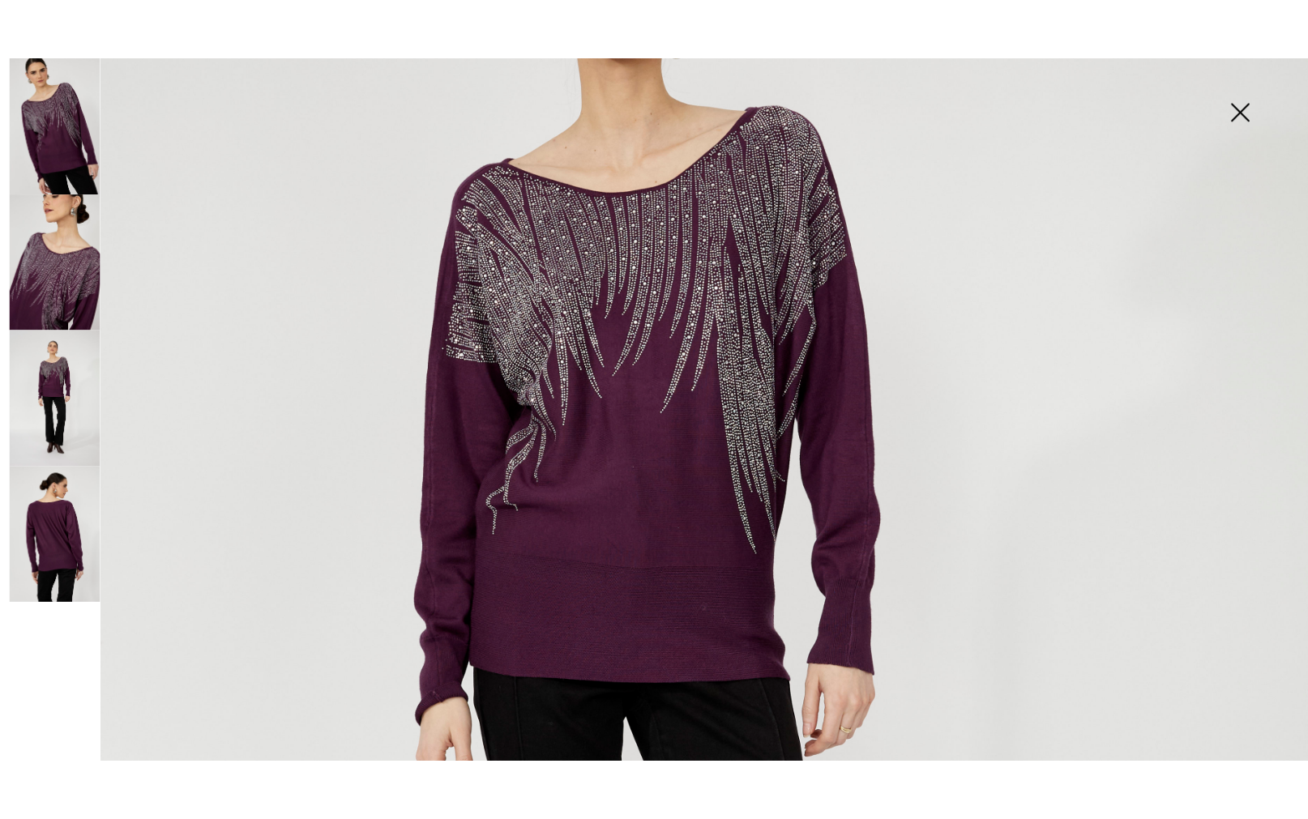
scroll to position [877, 0]
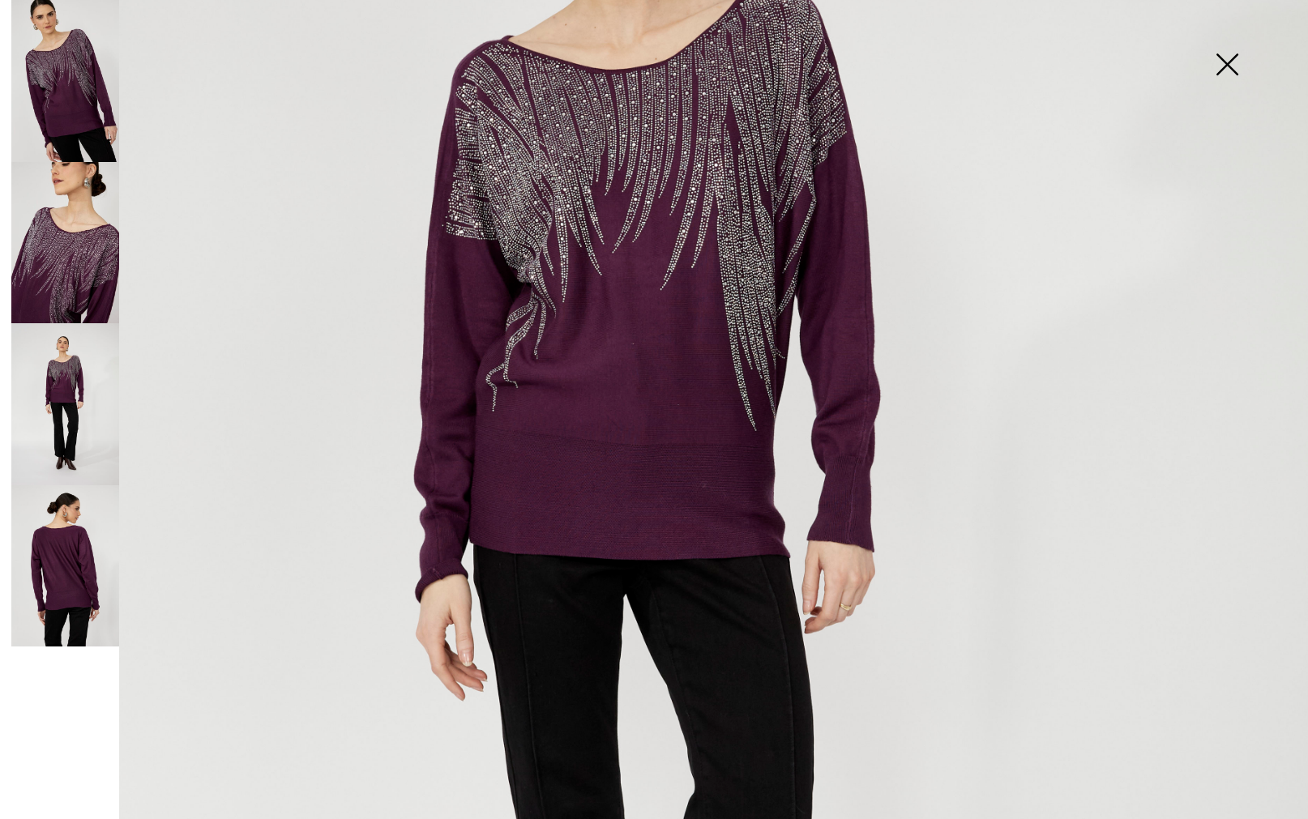
click at [1233, 62] on img at bounding box center [1226, 65] width 81 height 83
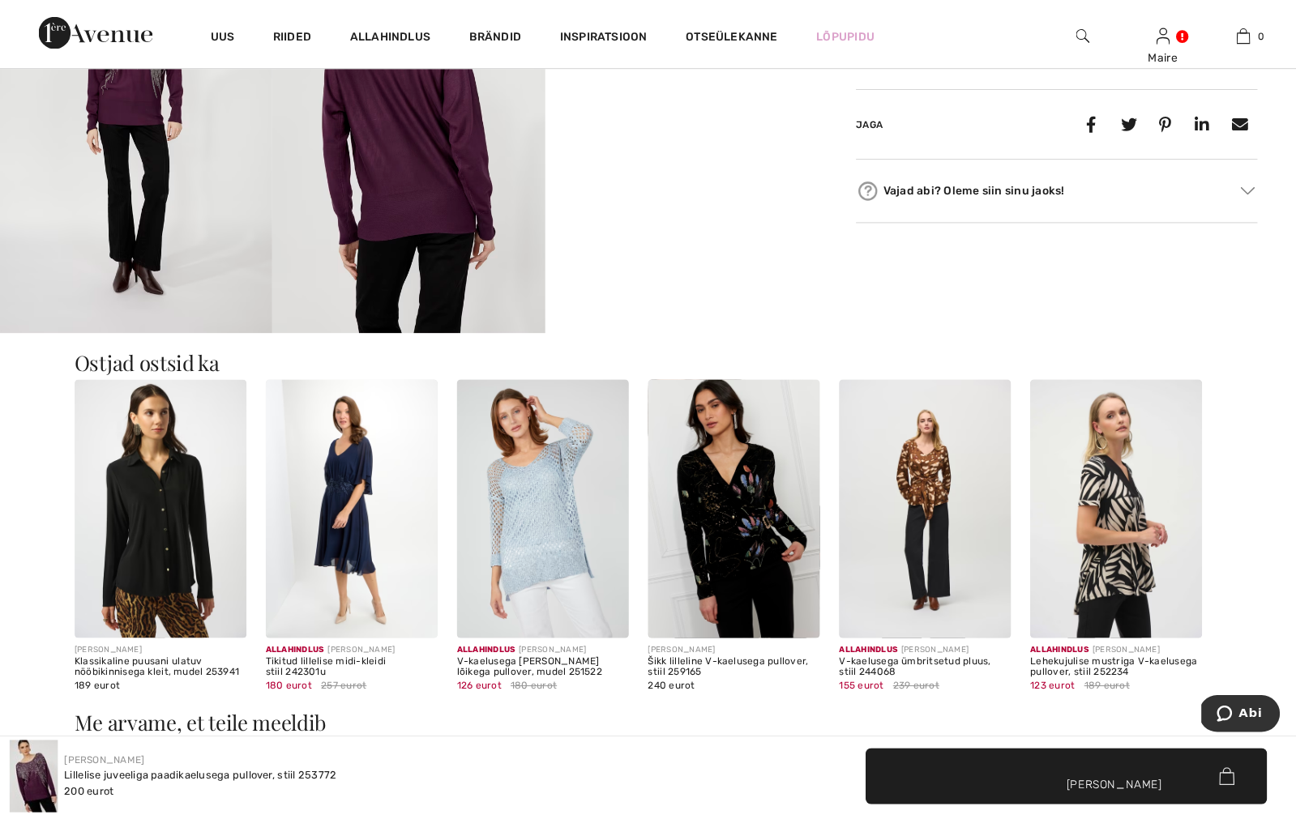
scroll to position [876, 0]
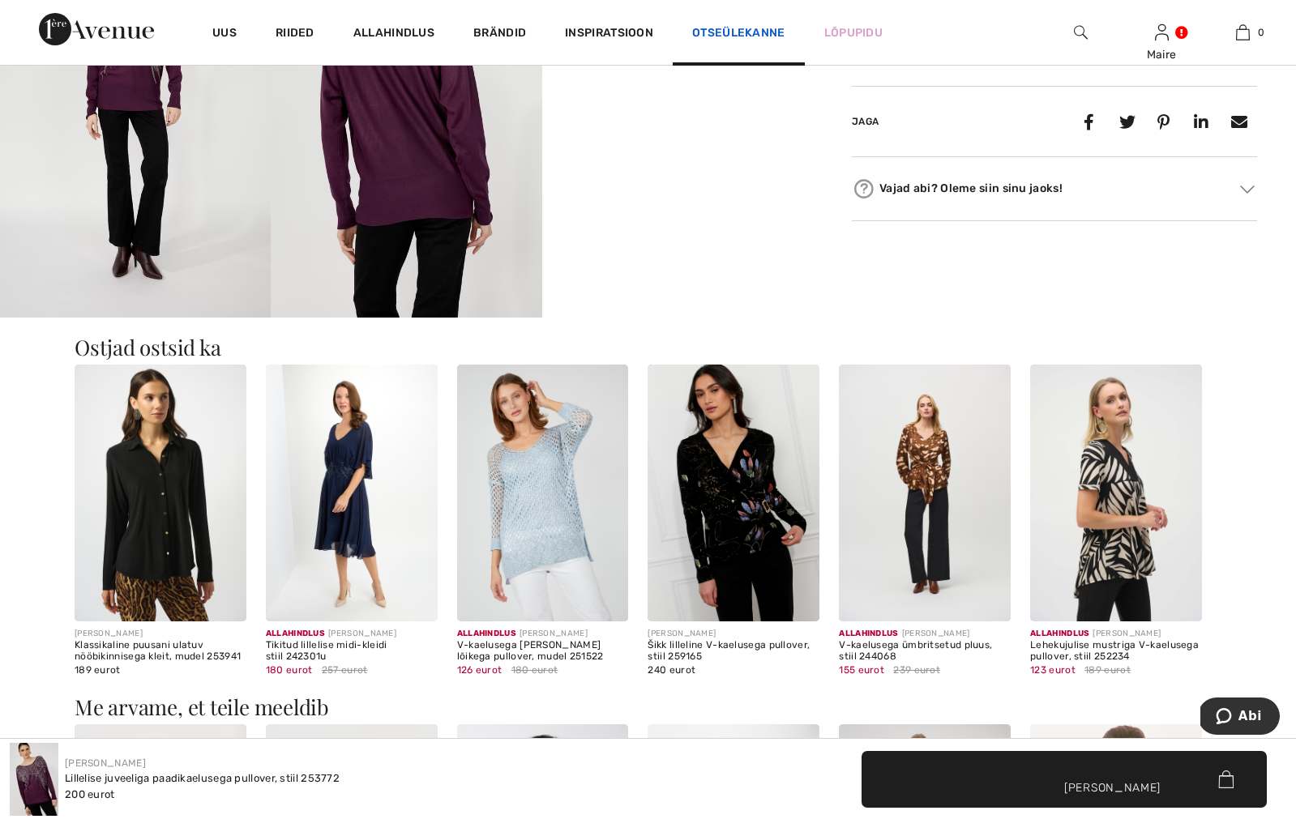
click at [717, 34] on font "Otseülekanne" at bounding box center [738, 33] width 93 height 14
